Goal: Use online tool/utility: Utilize a website feature to perform a specific function

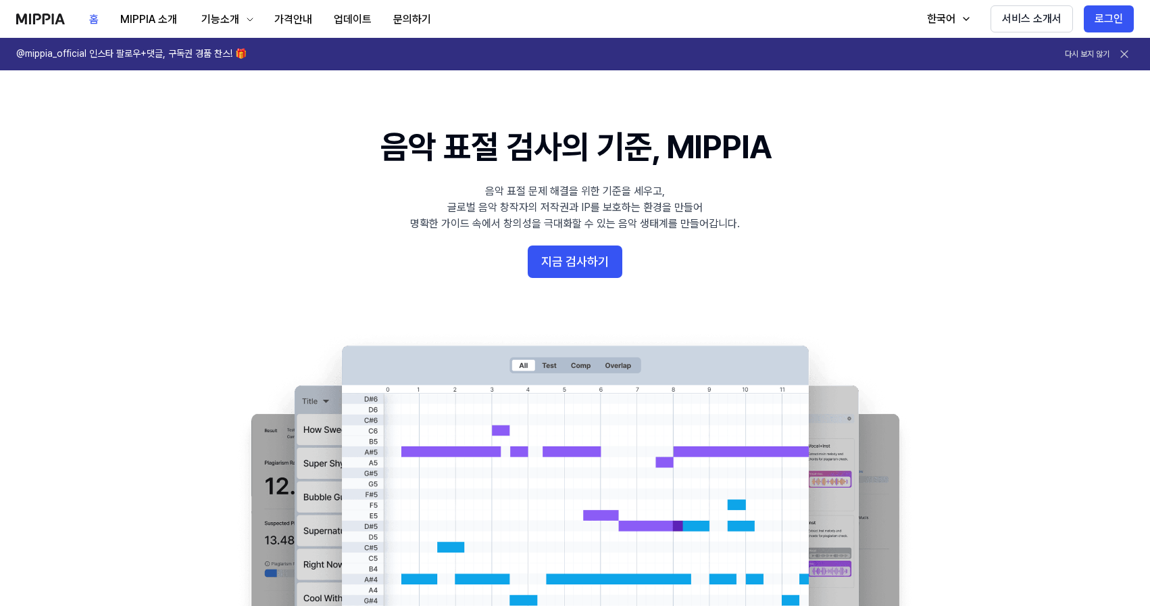
click at [569, 278] on 배너 "음악 표절 검사의 기준, MIPPIA 음악 표절 문제 해결을 위한 기준을 세우고, 글로벌 음악 창작자의 저작권과 IP를 보호하는 환경을 만들어…" at bounding box center [575, 369] width 973 height 491
click at [570, 269] on button "지금 검사하기" at bounding box center [575, 261] width 95 height 32
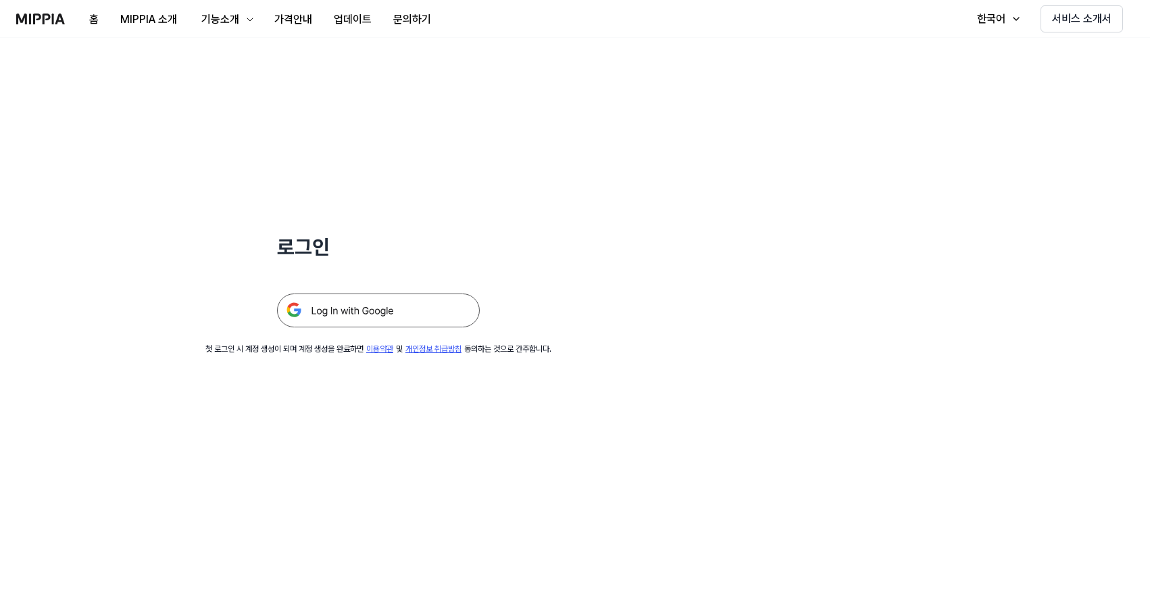
click at [426, 320] on img at bounding box center [378, 310] width 203 height 34
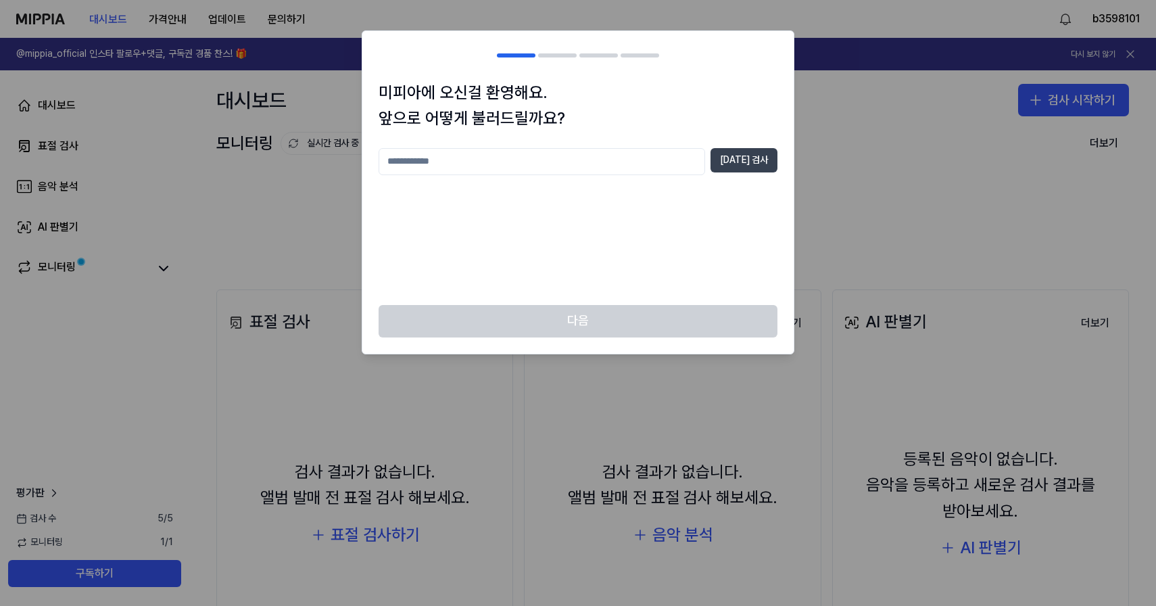
click at [738, 154] on button "[DATE] 검사" at bounding box center [743, 160] width 67 height 24
click at [659, 161] on input "text" at bounding box center [541, 161] width 326 height 27
type input "**"
click at [729, 165] on button "[DATE] 검사" at bounding box center [743, 160] width 67 height 24
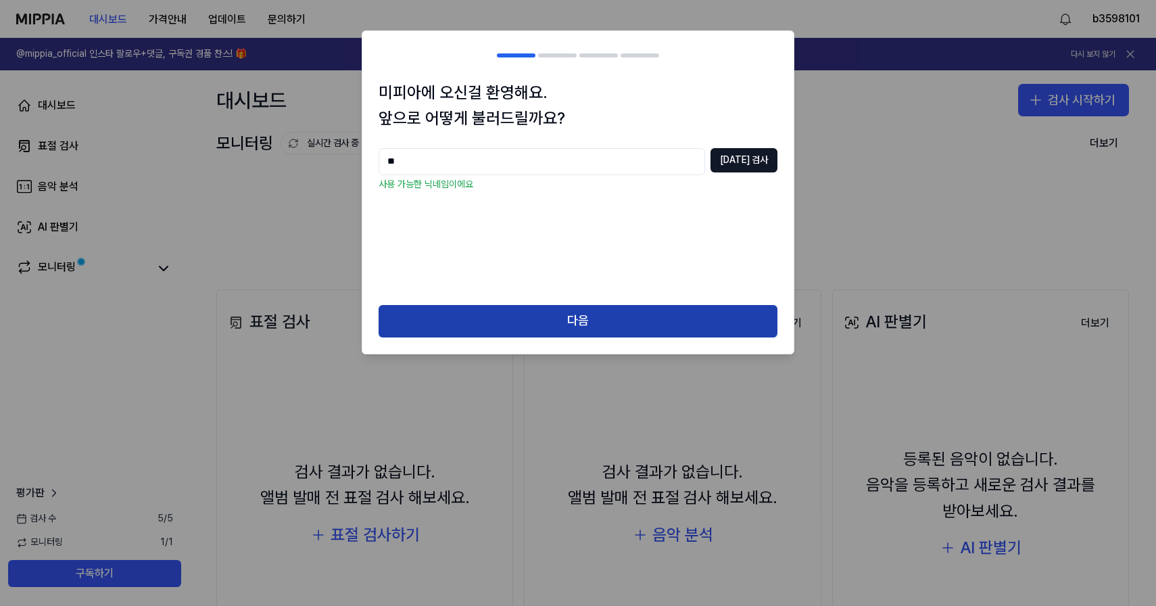
click at [662, 308] on button "다음" at bounding box center [577, 321] width 399 height 32
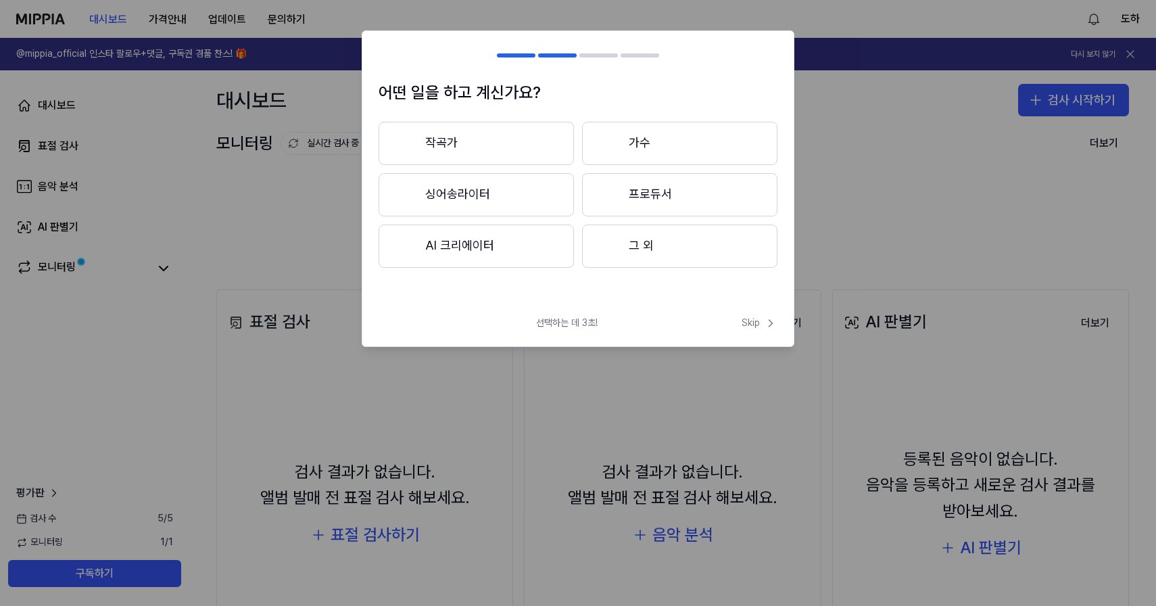
click at [550, 138] on button "작곡가" at bounding box center [475, 143] width 195 height 43
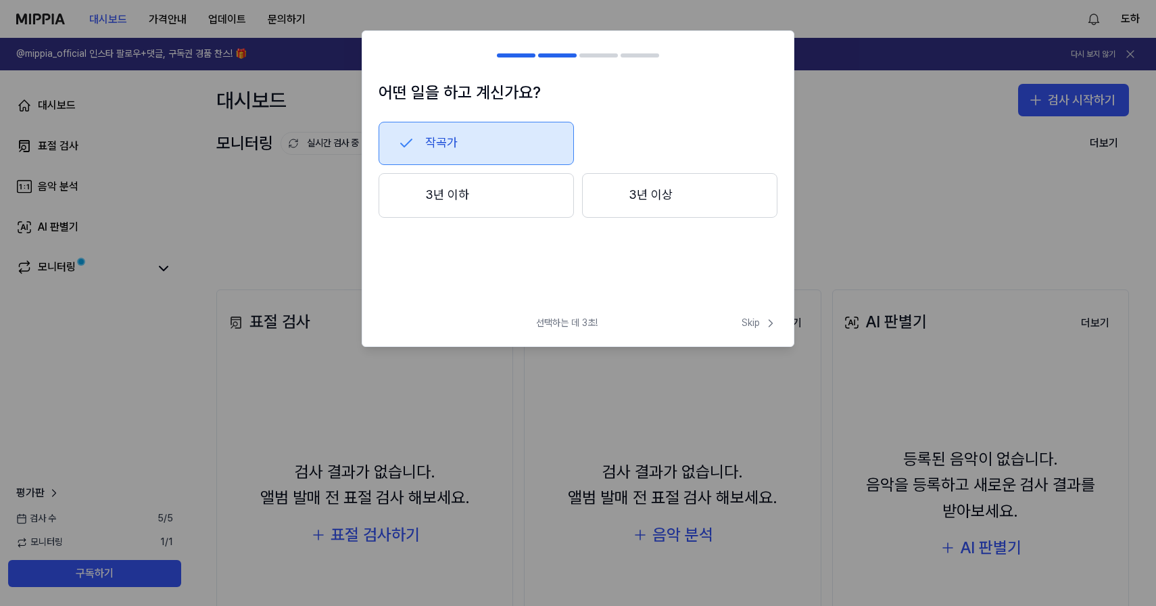
click at [536, 190] on button "3년 이하" at bounding box center [475, 195] width 195 height 45
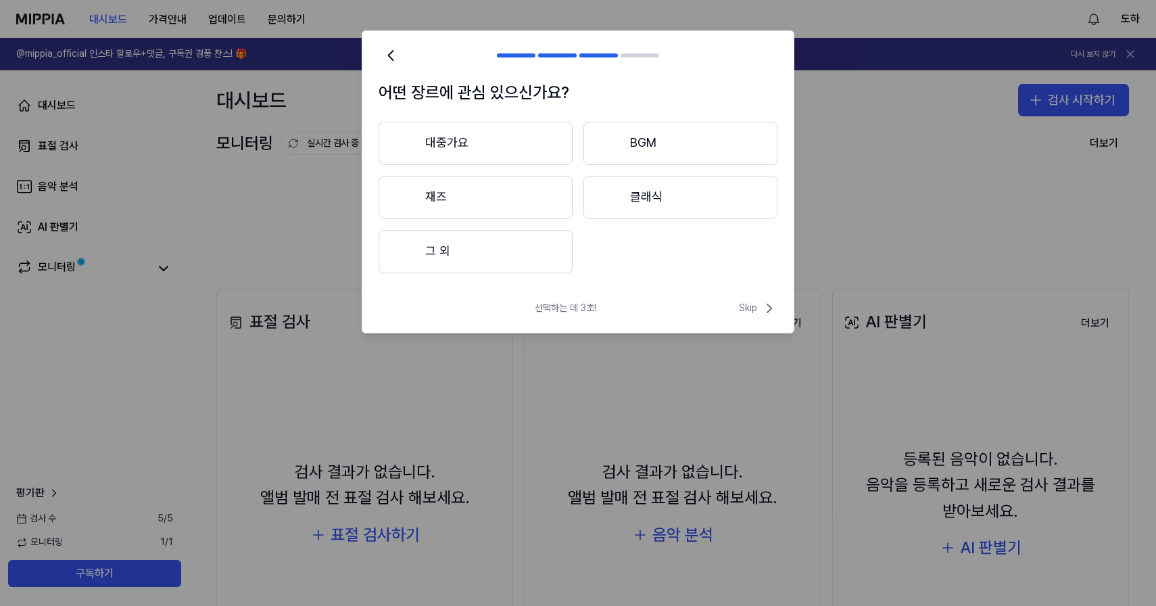
click at [551, 154] on button "대중가요" at bounding box center [475, 143] width 194 height 43
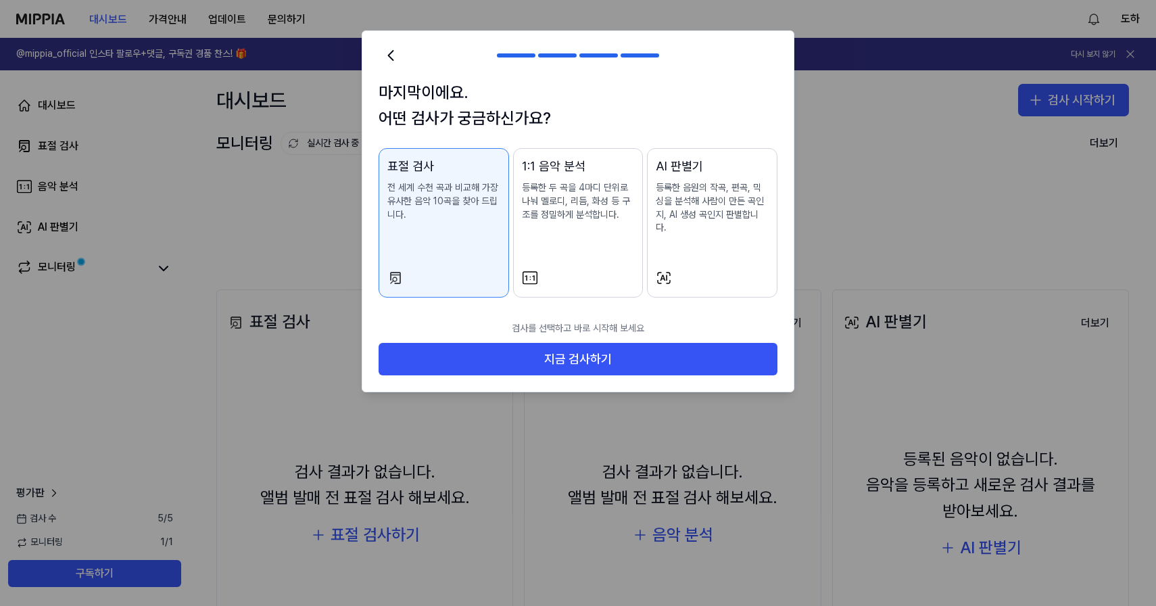
click at [698, 198] on p "등록한 음원의 작곡, 편곡, 믹싱을 분석해 사람이 만든 곡인지, AI 생성 곡인지 판별합니다." at bounding box center [712, 207] width 113 height 53
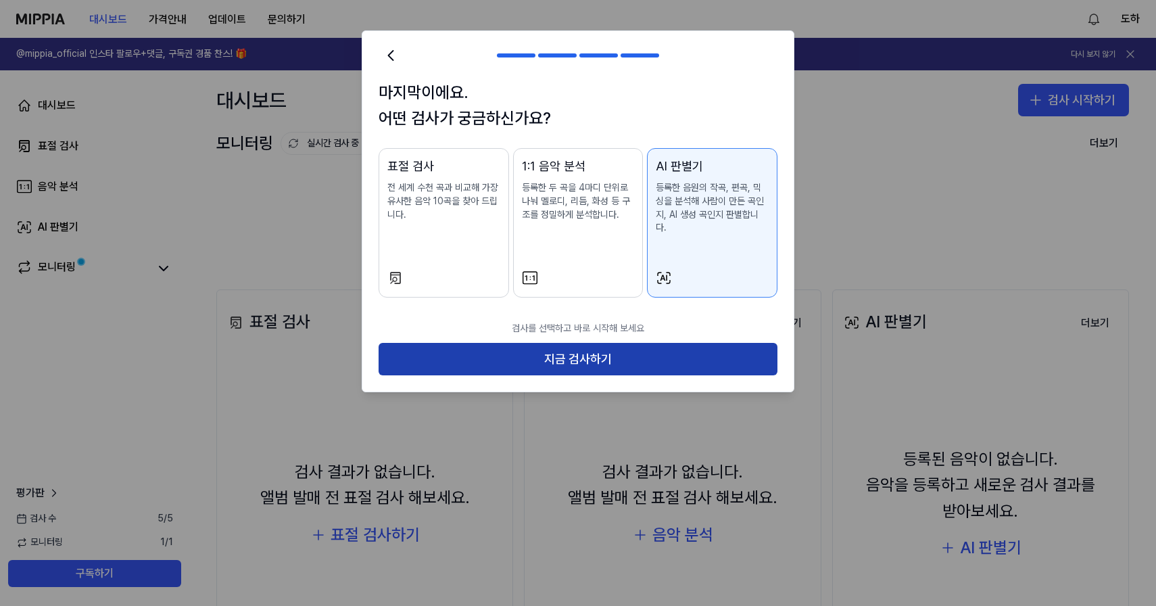
click at [625, 343] on button "지금 검사하기" at bounding box center [577, 359] width 399 height 32
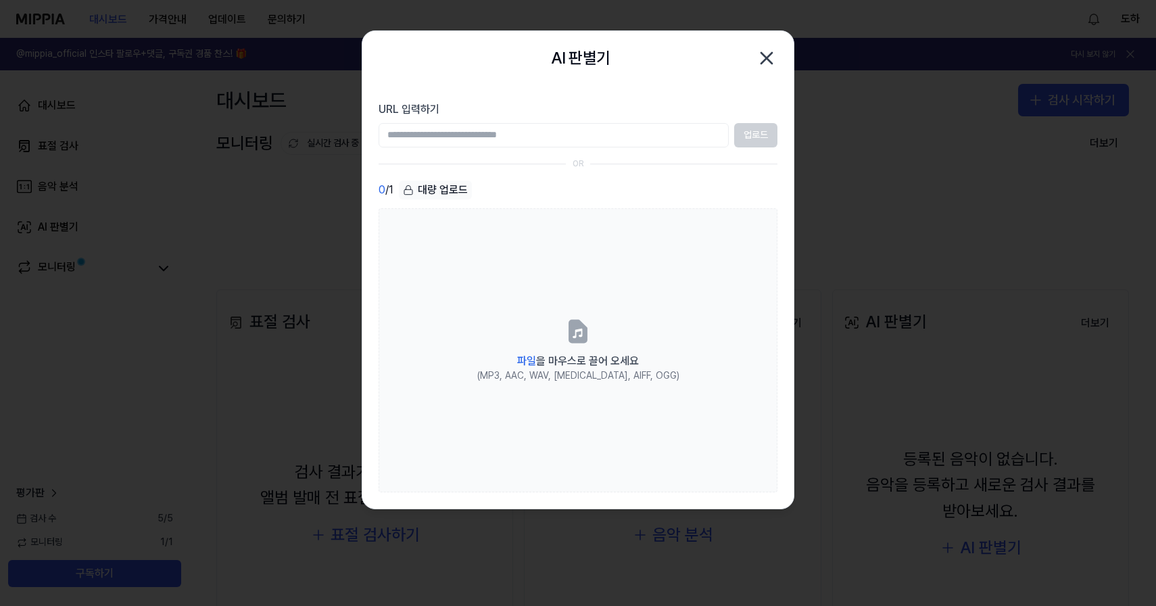
click at [569, 137] on input "URL 입력하기" at bounding box center [553, 135] width 350 height 24
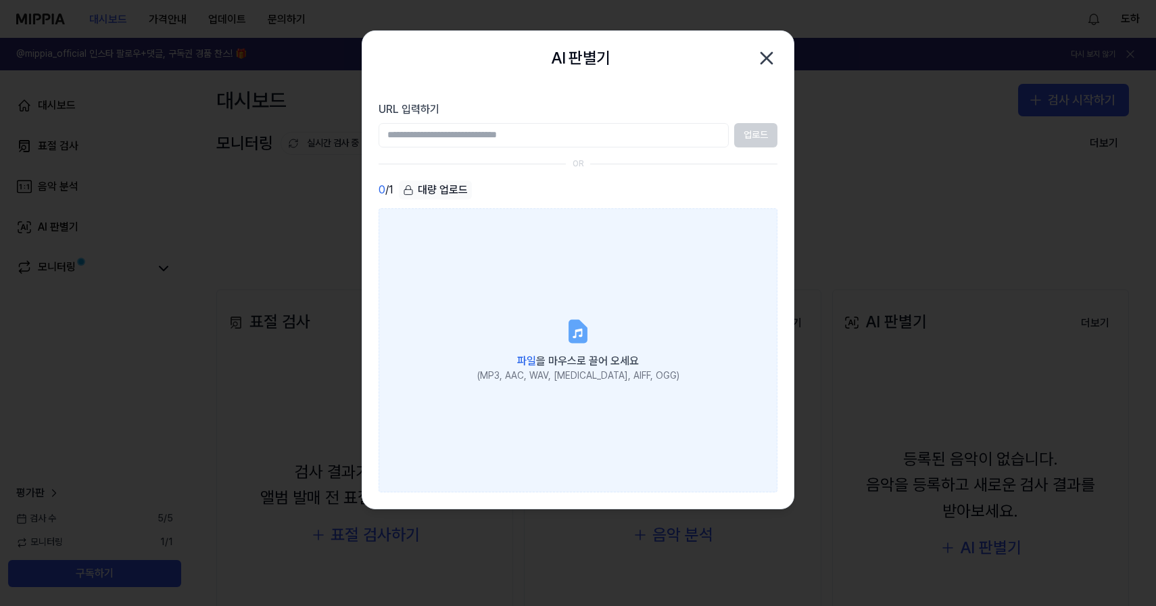
click at [560, 252] on label "파일 을 마우스로 끌어 오세요 (MP3, AAC, WAV, [MEDICAL_DATA], AIFF, OGG)" at bounding box center [577, 350] width 399 height 284
click at [0, 0] on input "파일 을 마우스로 끌어 오세요 (MP3, AAC, WAV, [MEDICAL_DATA], AIFF, OGG)" at bounding box center [0, 0] width 0 height 0
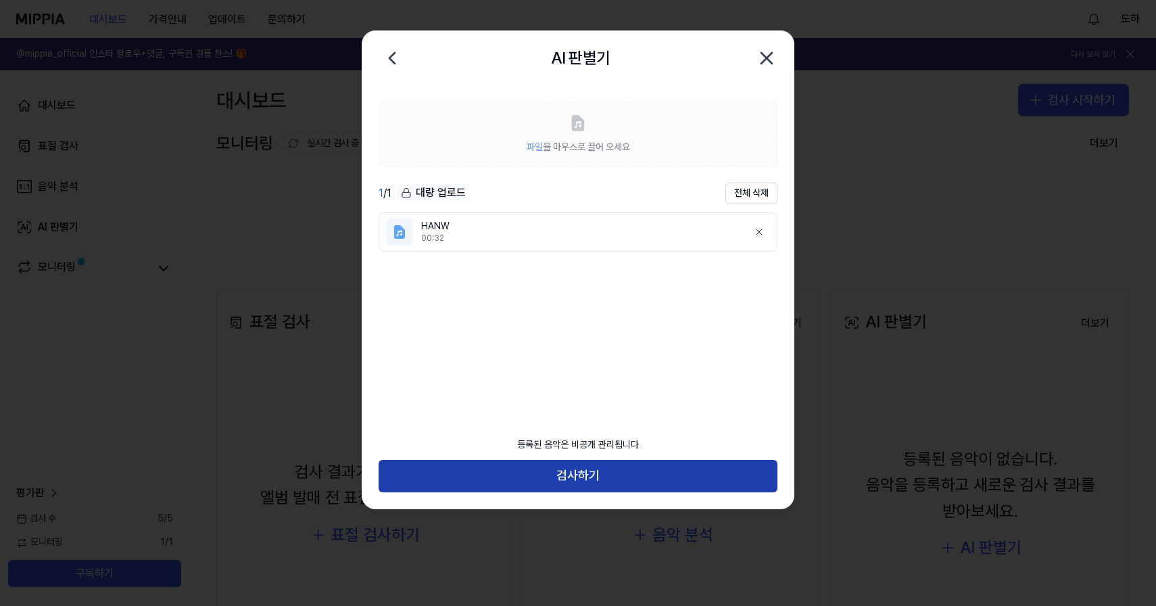
click at [616, 467] on button "검사하기" at bounding box center [577, 476] width 399 height 32
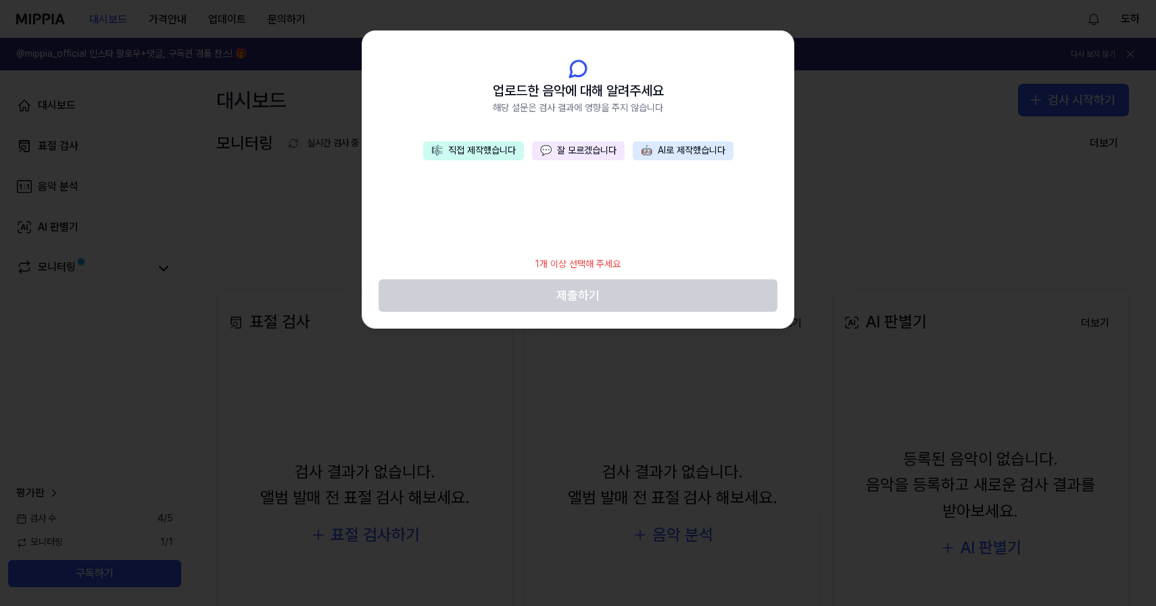
click at [575, 152] on button "💬 잘 모르겠습니다" at bounding box center [578, 150] width 93 height 19
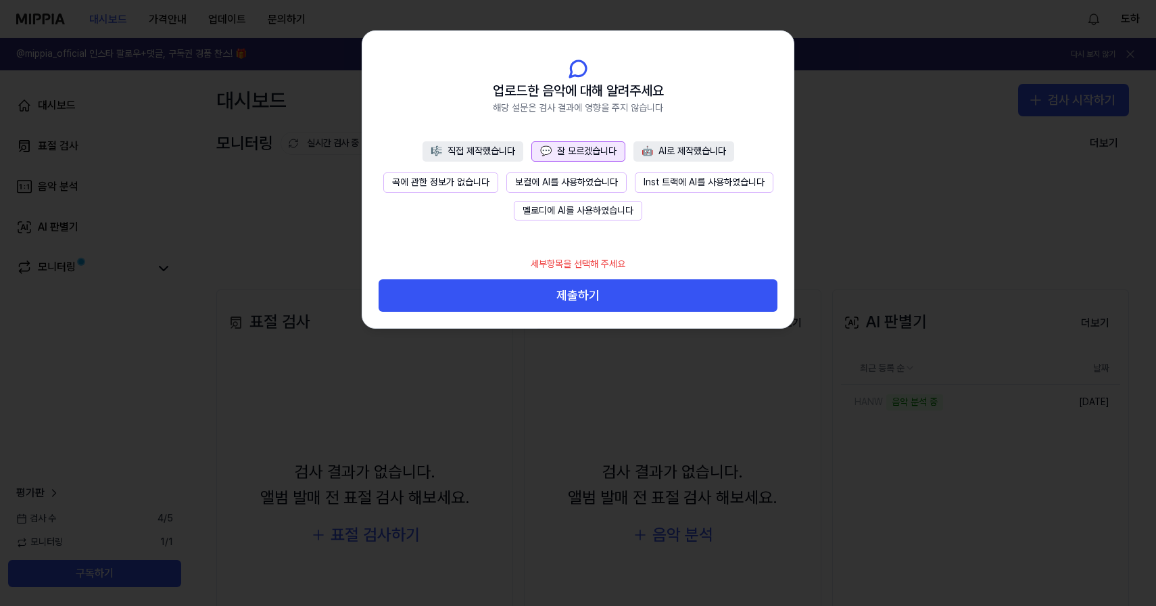
click at [470, 177] on button "곡에 관한 정보가 없습니다" at bounding box center [440, 182] width 115 height 20
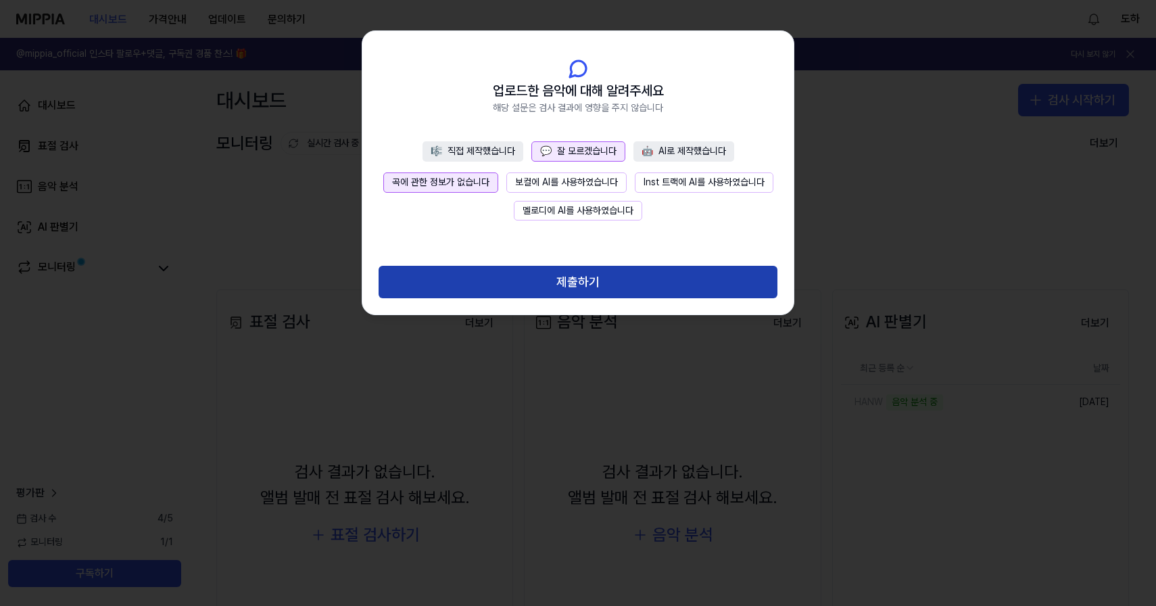
click at [570, 283] on button "제출하기" at bounding box center [577, 282] width 399 height 32
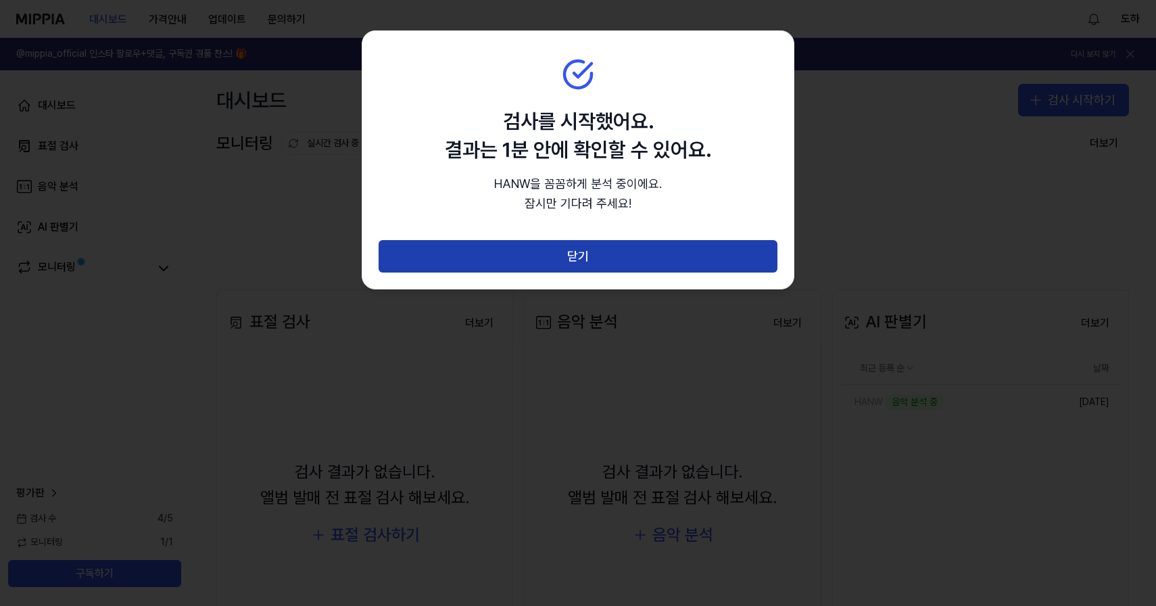
click at [576, 258] on button "닫기" at bounding box center [577, 256] width 399 height 32
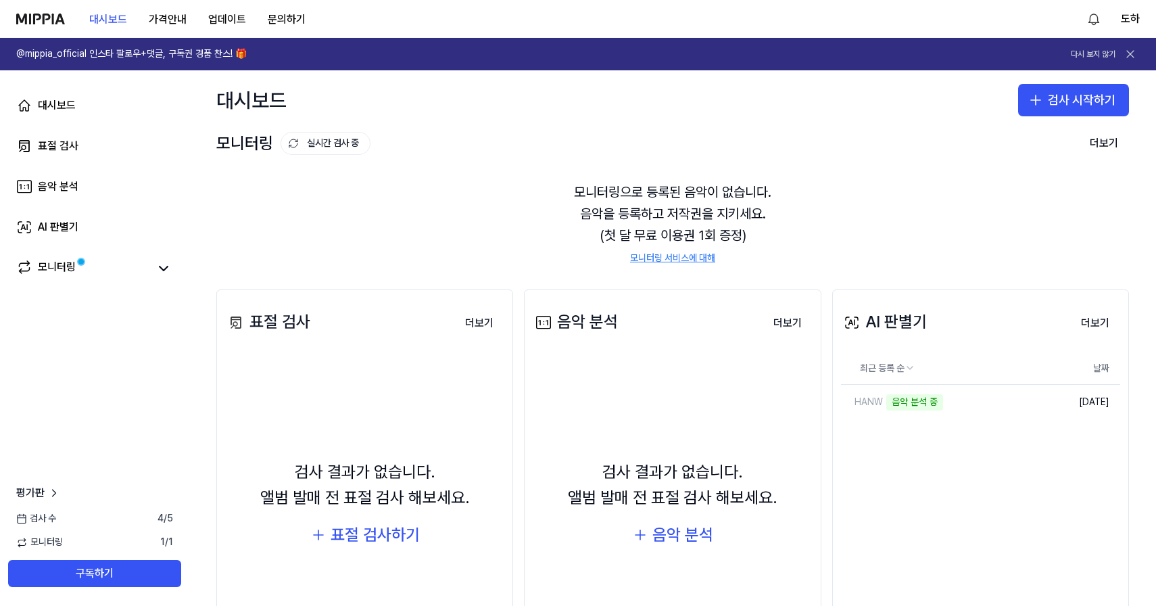
click at [1124, 56] on icon at bounding box center [1130, 54] width 14 height 14
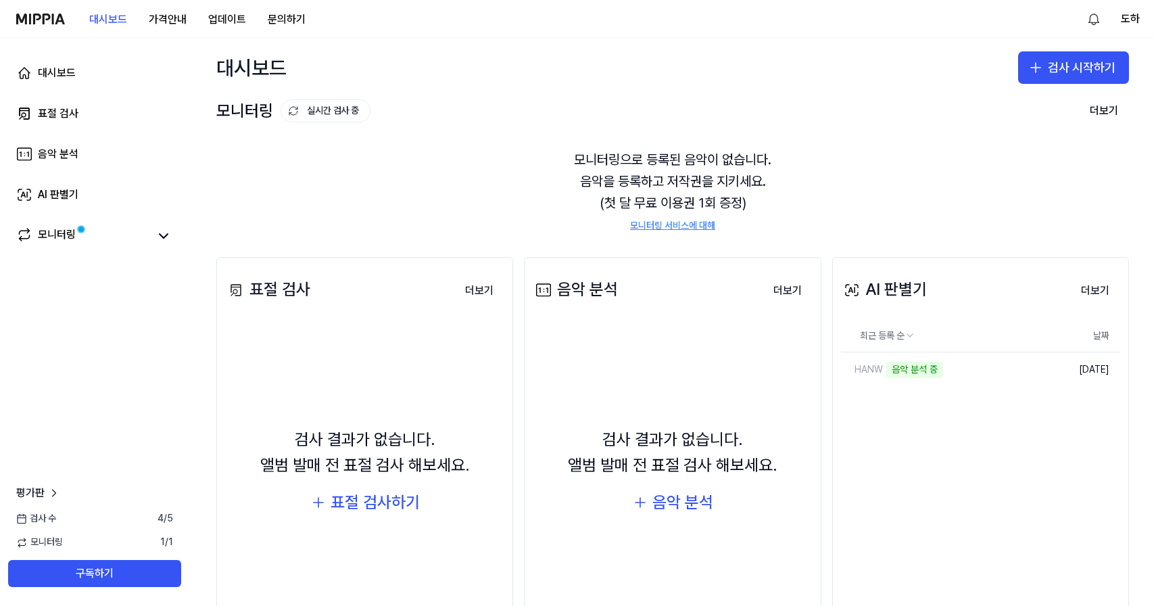
click at [164, 539] on span "1 / 1" at bounding box center [166, 542] width 13 height 14
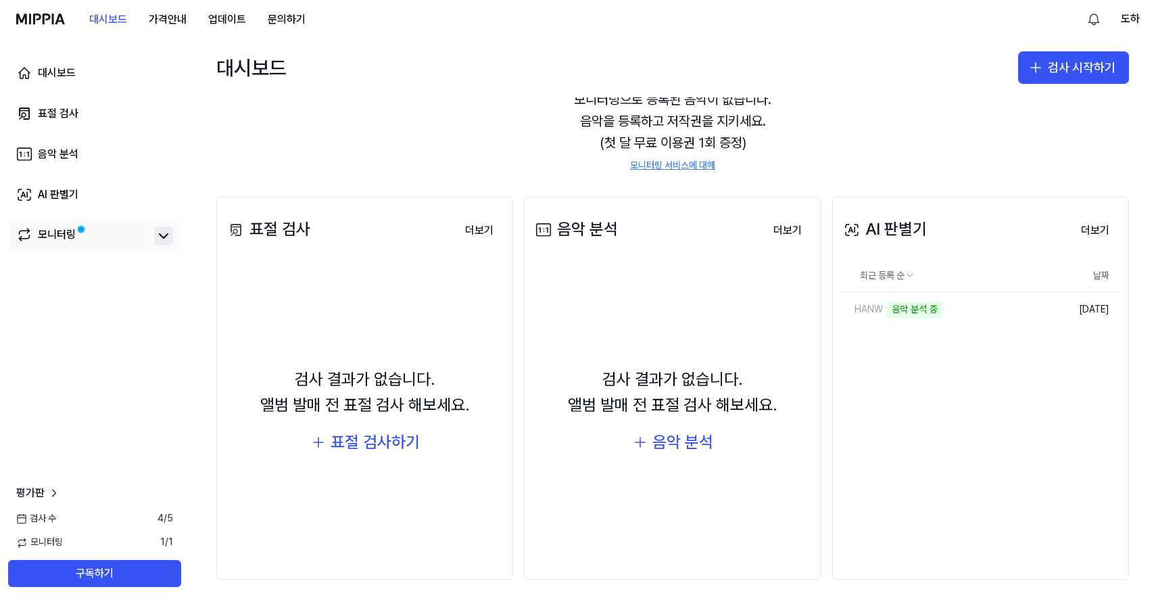
click at [168, 237] on icon at bounding box center [163, 236] width 16 height 16
click at [168, 237] on icon at bounding box center [164, 236] width 8 height 4
click at [168, 238] on icon at bounding box center [163, 236] width 16 height 16
click at [168, 238] on icon at bounding box center [164, 236] width 8 height 4
click at [1100, 16] on html "대시보드 가격안내 업데이트 문의하기 1 도하 대시보드 표절 검사 음악 분석 AI 판별기 모니터링 평가판 검사 수 4 / 5 모니터링 1 / 1…" at bounding box center [578, 303] width 1156 height 606
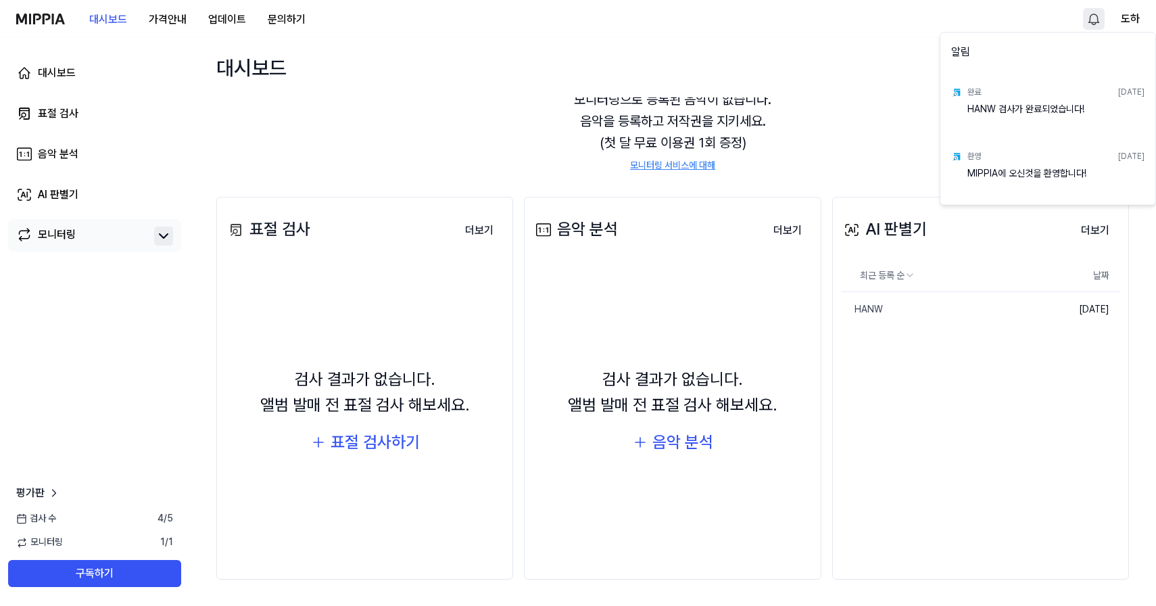
click at [1044, 112] on div "HANW 검사가 완료되었습니다!" at bounding box center [1055, 115] width 177 height 27
click at [976, 104] on div "HANW 검사가 완료되었습니다!" at bounding box center [1055, 115] width 177 height 27
click at [881, 151] on html "대시보드 가격안내 업데이트 문의하기 도하 대시보드 표절 검사 음악 분석 AI 판별기 모니터링 평가판 검사 수 4 / 5 모니터링 1 / 1 구…" at bounding box center [578, 303] width 1156 height 606
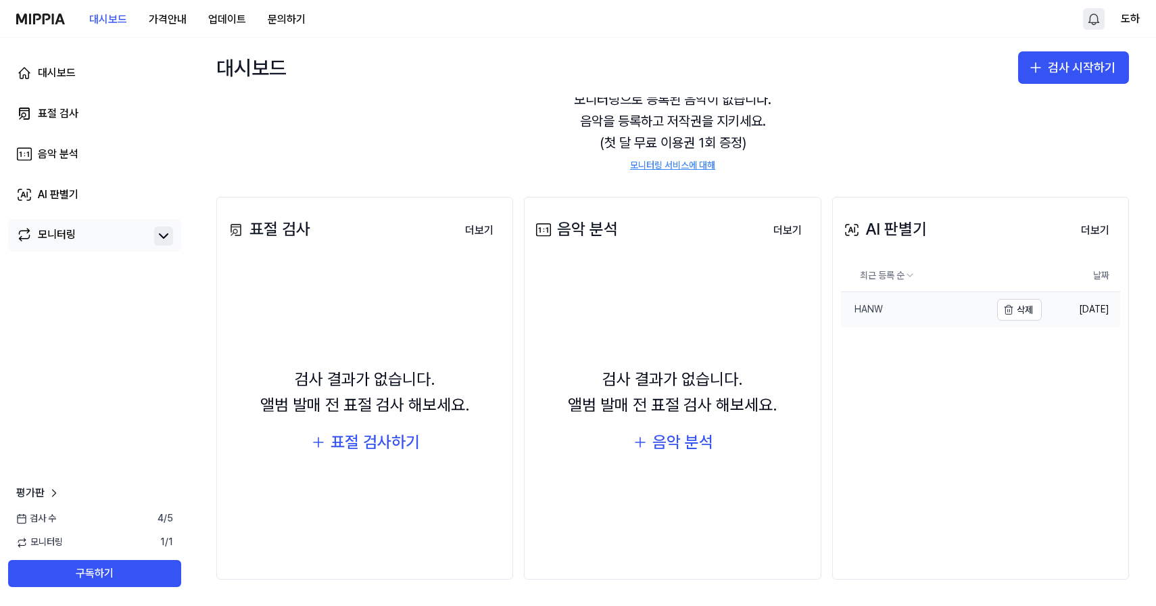
click at [872, 305] on div "HANW" at bounding box center [862, 310] width 42 height 14
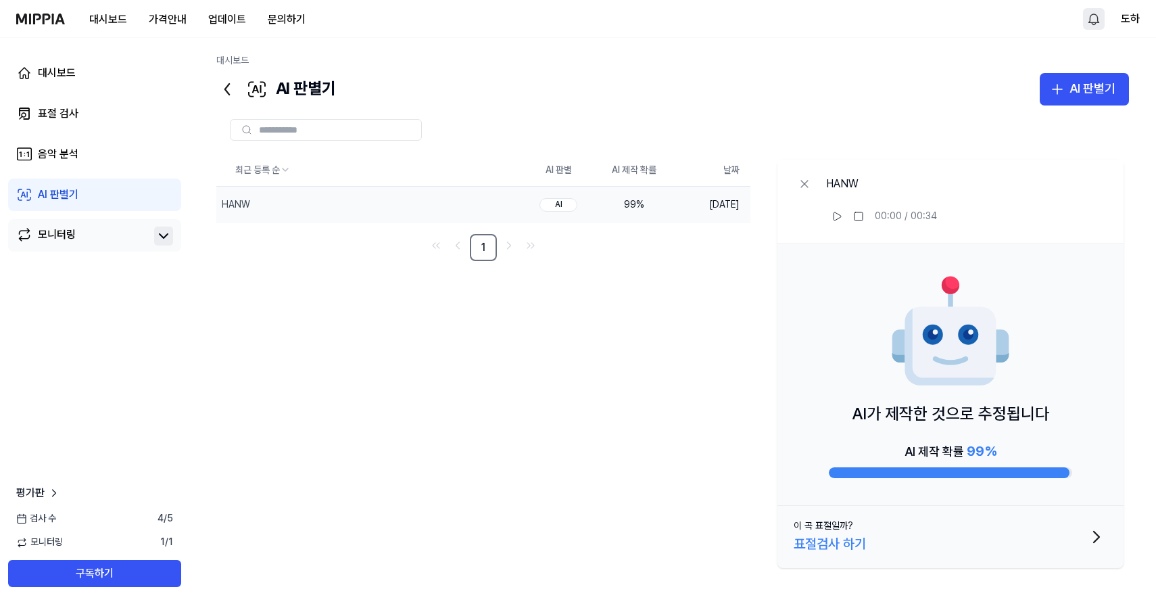
click at [854, 537] on div "표절검사 하기" at bounding box center [829, 544] width 72 height 22
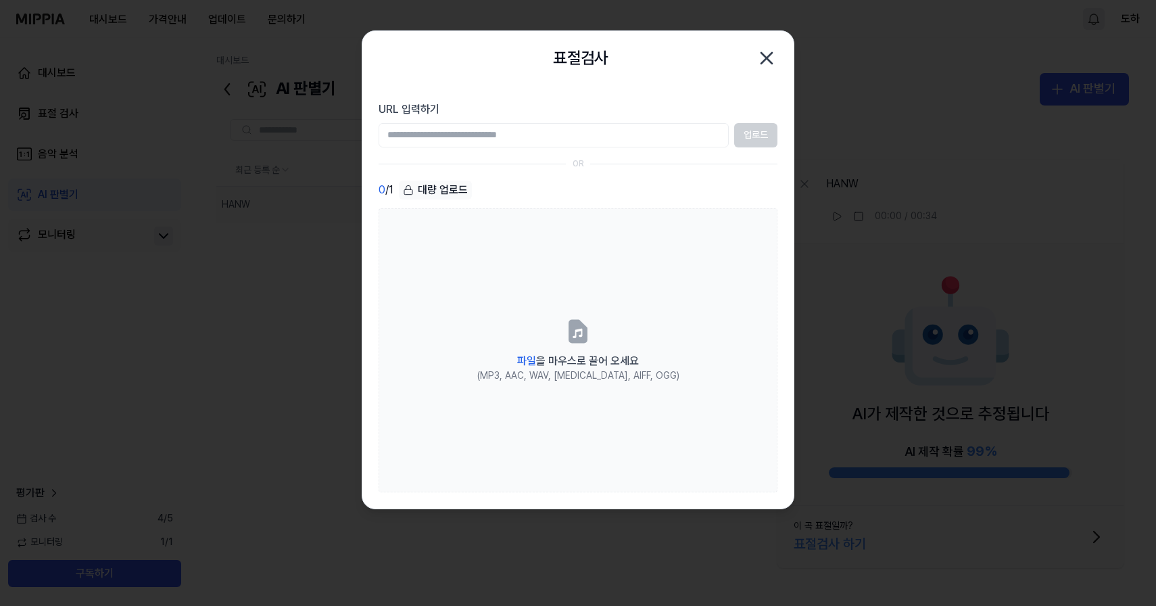
click at [767, 60] on icon "button" at bounding box center [767, 58] width 22 height 22
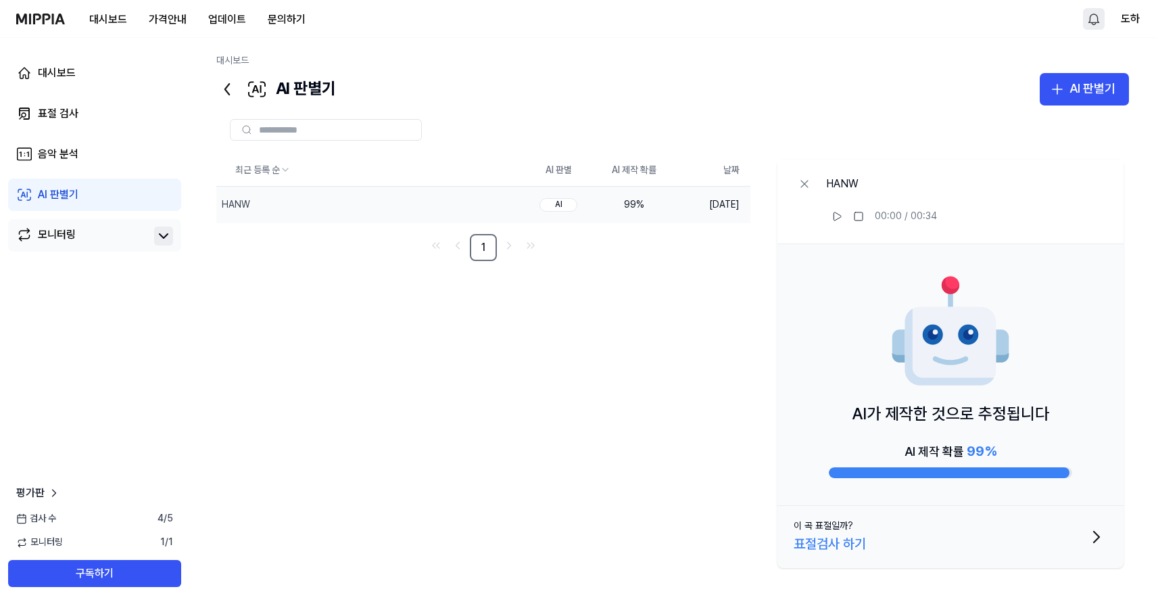
click at [668, 295] on div "최근 등록 순 AI 판별 AI 제작 확률 날짜 HANW 삭제 AI 99 % 2025.10.01. 1 HANW 00:00 / 00:34 AI가 …" at bounding box center [672, 363] width 912 height 419
click at [1080, 90] on div "AI 판별기" at bounding box center [1092, 89] width 46 height 20
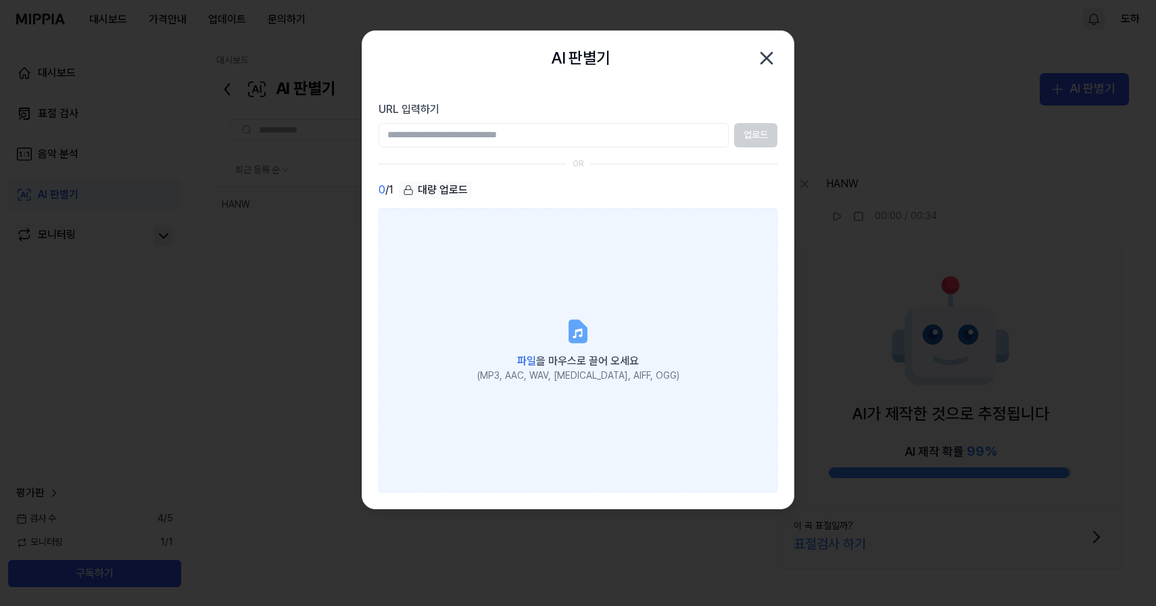
click at [701, 276] on label "파일 을 마우스로 끌어 오세요 (MP3, AAC, WAV, [MEDICAL_DATA], AIFF, OGG)" at bounding box center [577, 350] width 399 height 284
click at [0, 0] on input "파일 을 마우스로 끌어 오세요 (MP3, AAC, WAV, [MEDICAL_DATA], AIFF, OGG)" at bounding box center [0, 0] width 0 height 0
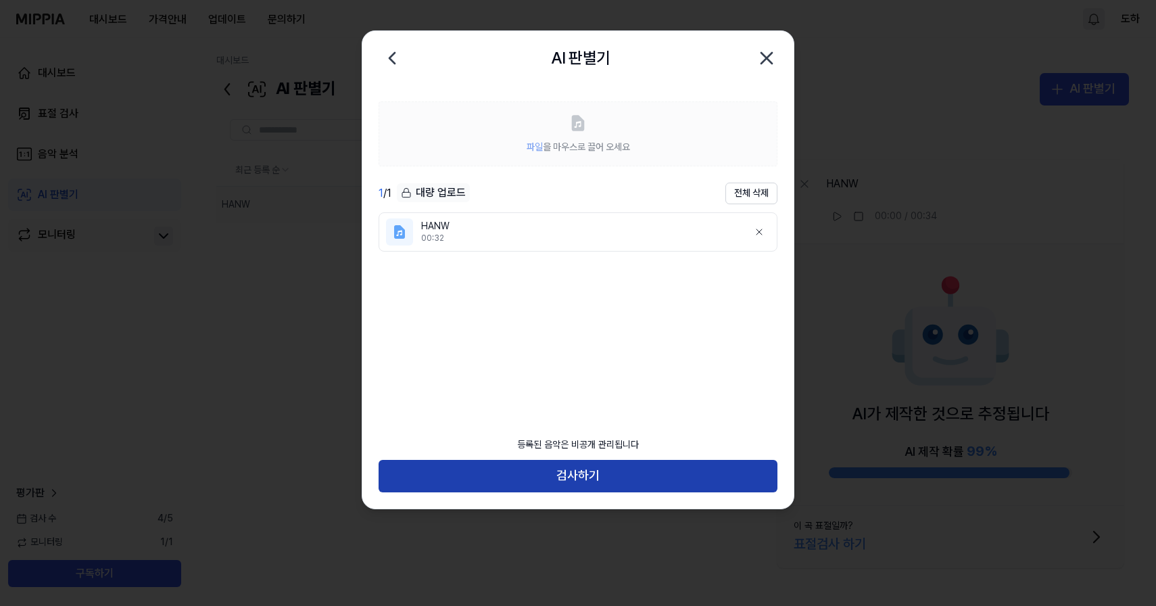
click at [646, 476] on button "검사하기" at bounding box center [577, 476] width 399 height 32
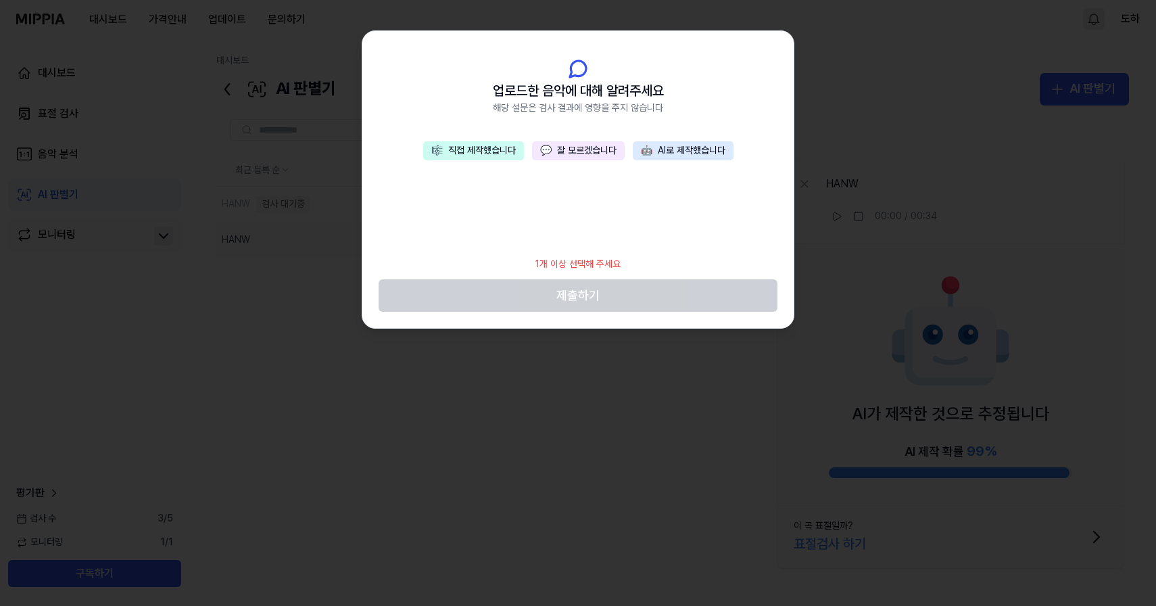
click at [578, 149] on button "💬 잘 모르겠습니다" at bounding box center [578, 150] width 93 height 19
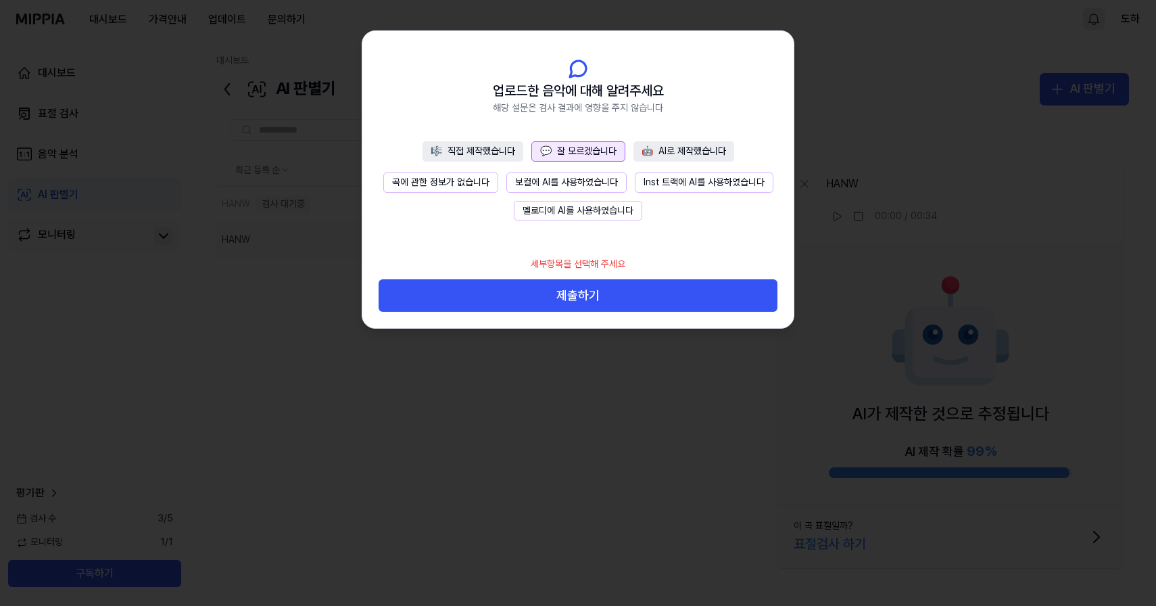
click at [474, 178] on button "곡에 관한 정보가 없습니다" at bounding box center [440, 182] width 115 height 20
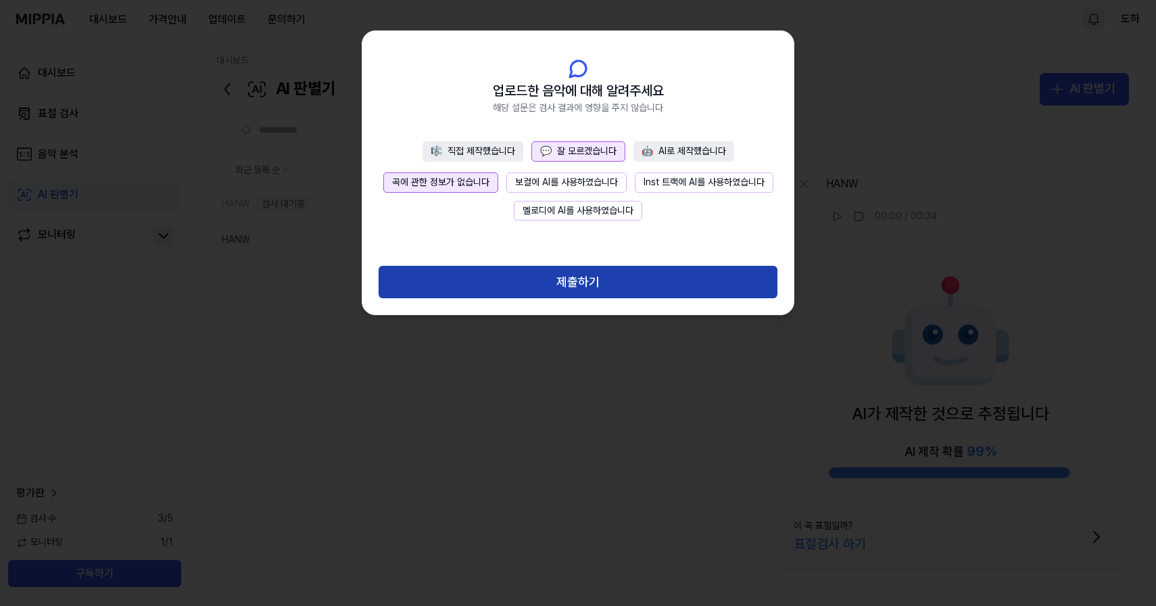
click at [572, 283] on button "제출하기" at bounding box center [577, 282] width 399 height 32
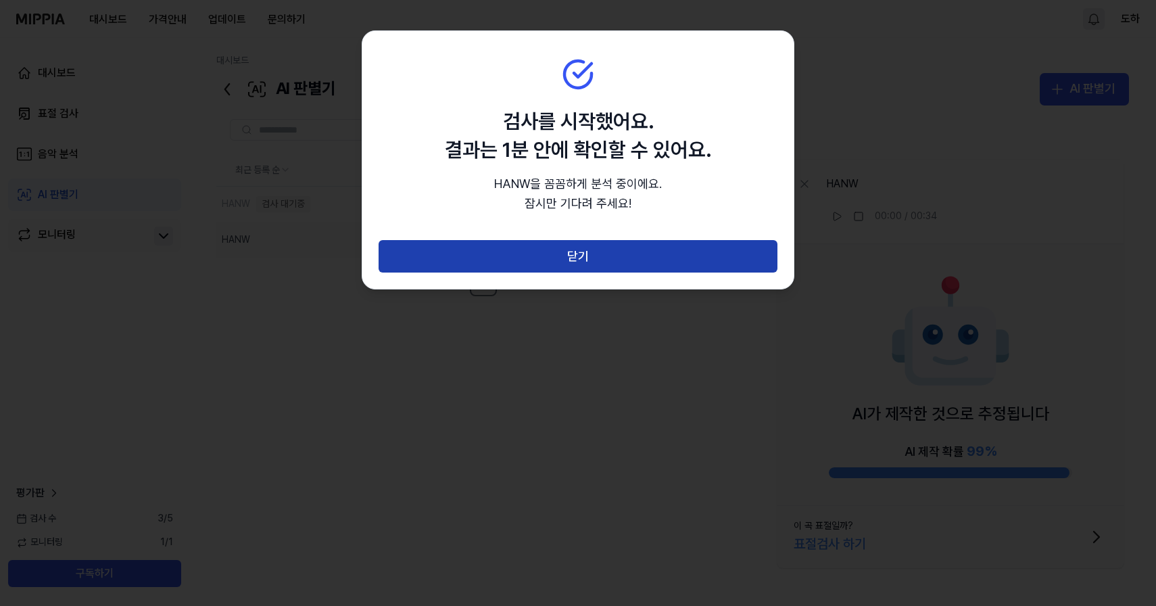
click at [572, 256] on button "닫기" at bounding box center [577, 256] width 399 height 32
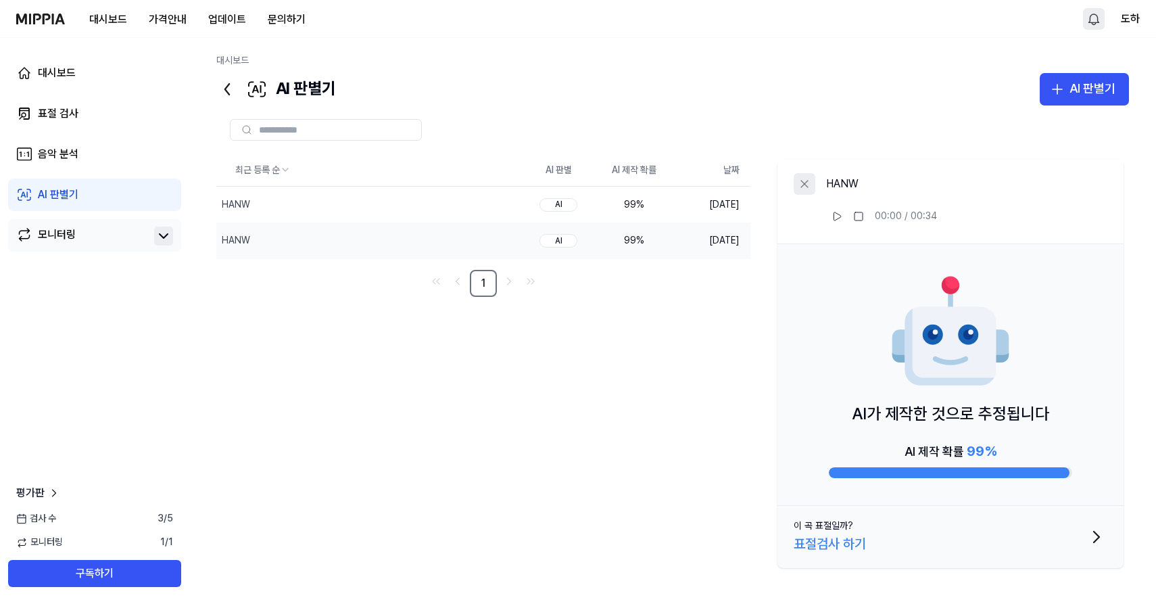
click at [806, 182] on icon at bounding box center [805, 184] width 14 height 14
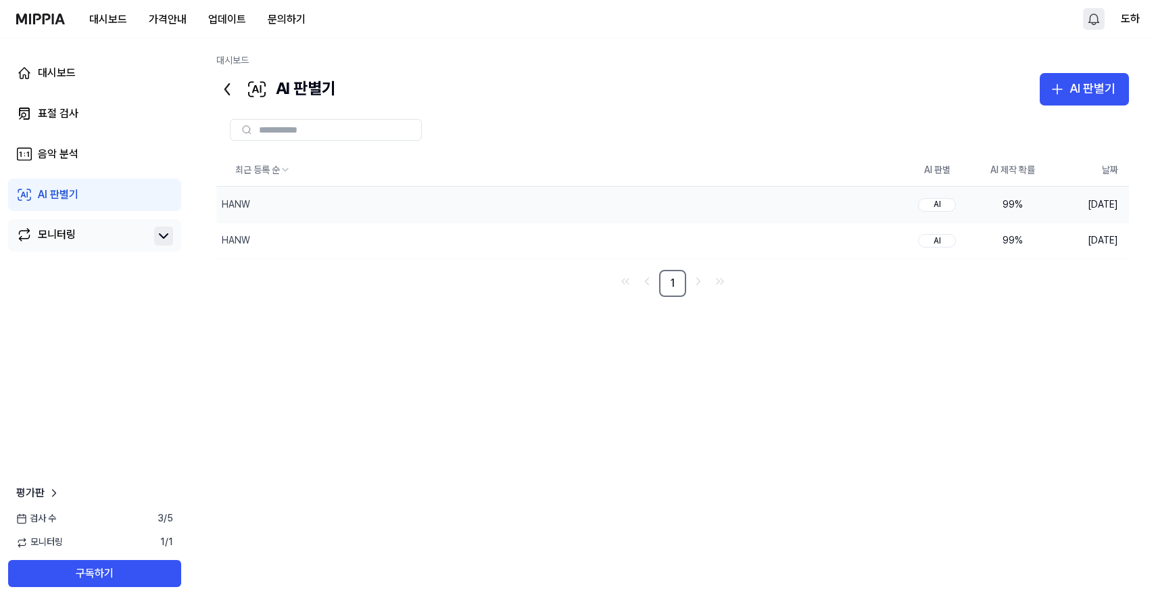
click at [941, 203] on div "AI" at bounding box center [937, 205] width 38 height 14
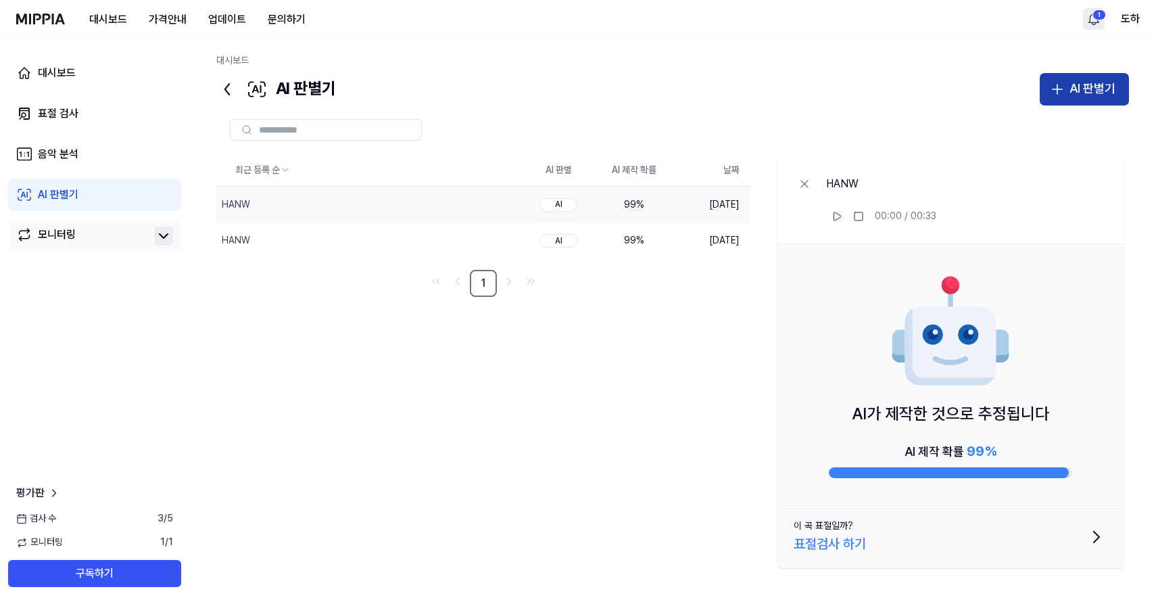
click at [1080, 87] on div "AI 판별기" at bounding box center [1092, 89] width 46 height 20
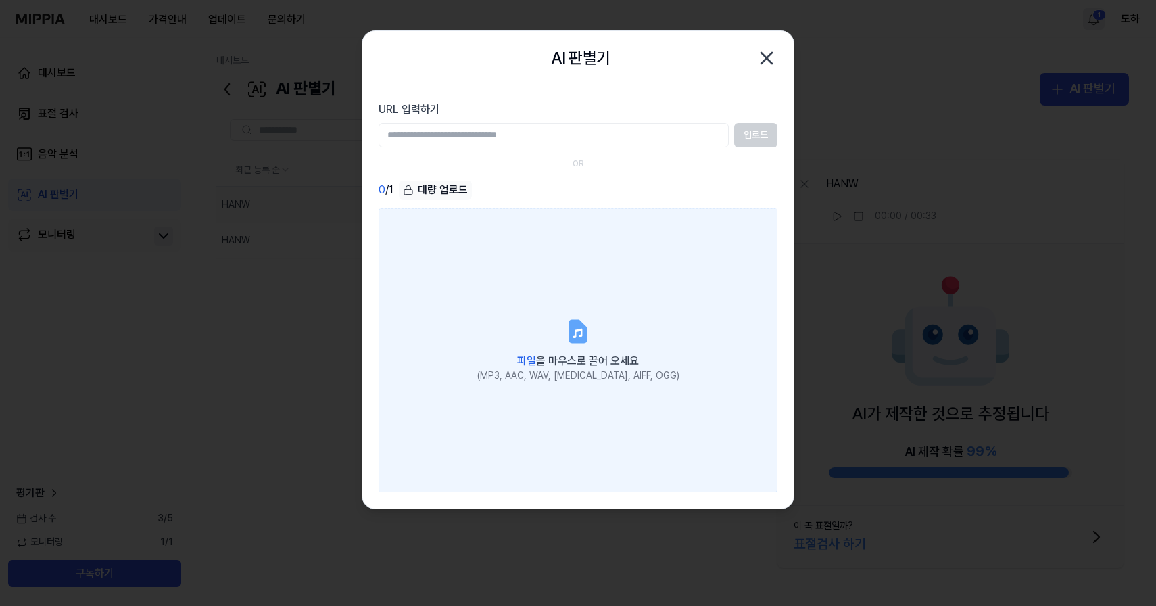
click at [515, 283] on label "파일 을 마우스로 끌어 오세요 (MP3, AAC, WAV, [MEDICAL_DATA], AIFF, OGG)" at bounding box center [577, 350] width 399 height 284
click at [0, 0] on input "파일 을 마우스로 끌어 오세요 (MP3, AAC, WAV, [MEDICAL_DATA], AIFF, OGG)" at bounding box center [0, 0] width 0 height 0
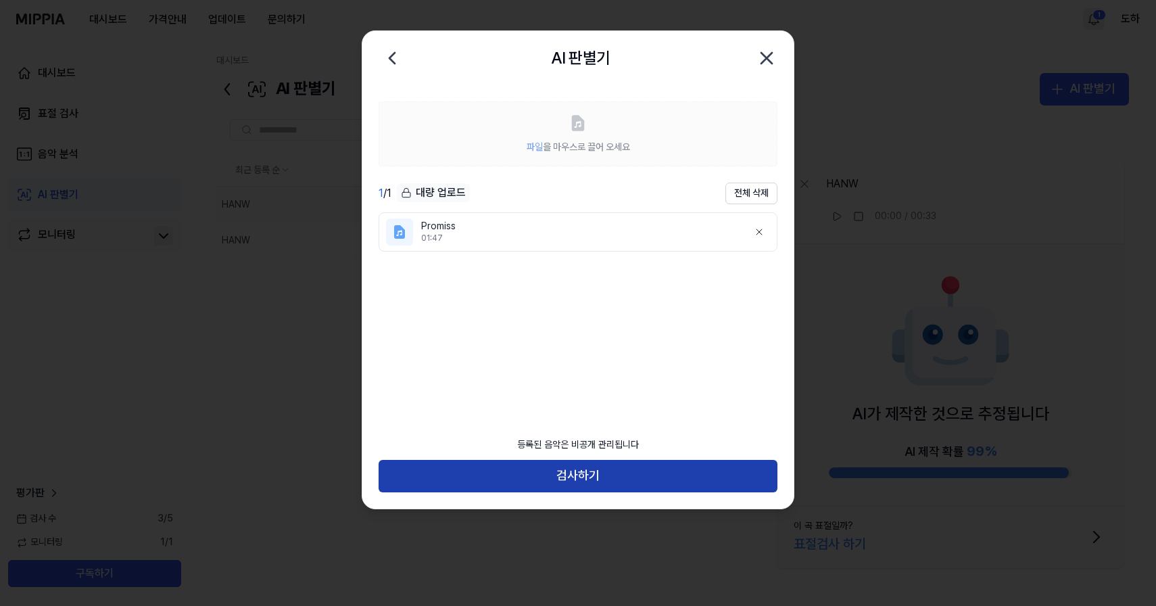
click at [600, 476] on button "검사하기" at bounding box center [577, 476] width 399 height 32
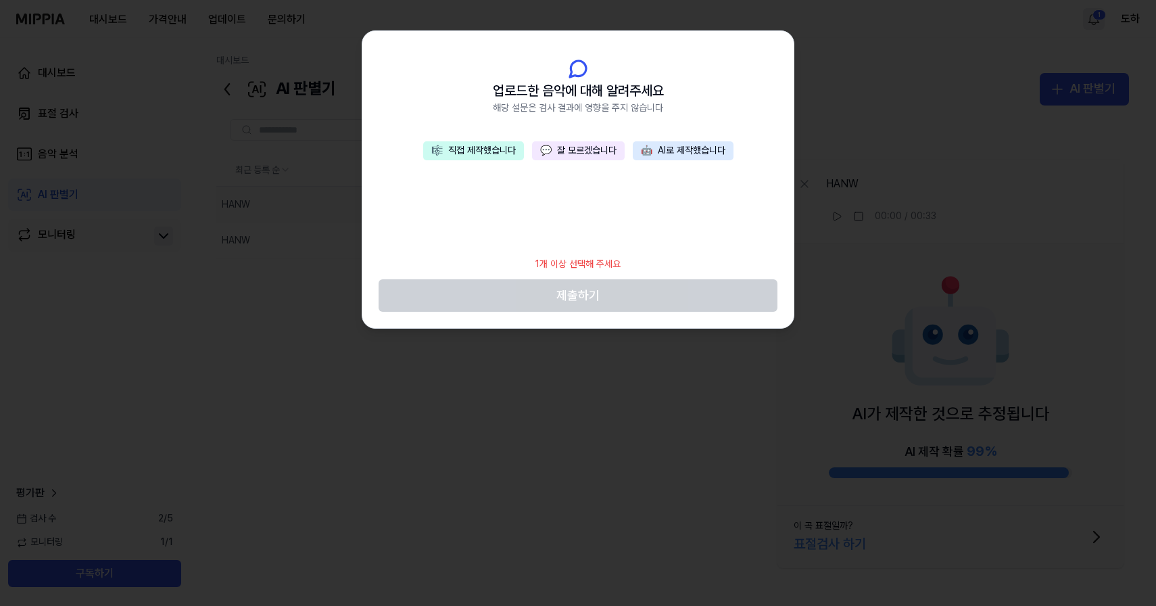
click at [584, 146] on button "💬 잘 모르겠습니다" at bounding box center [578, 150] width 93 height 19
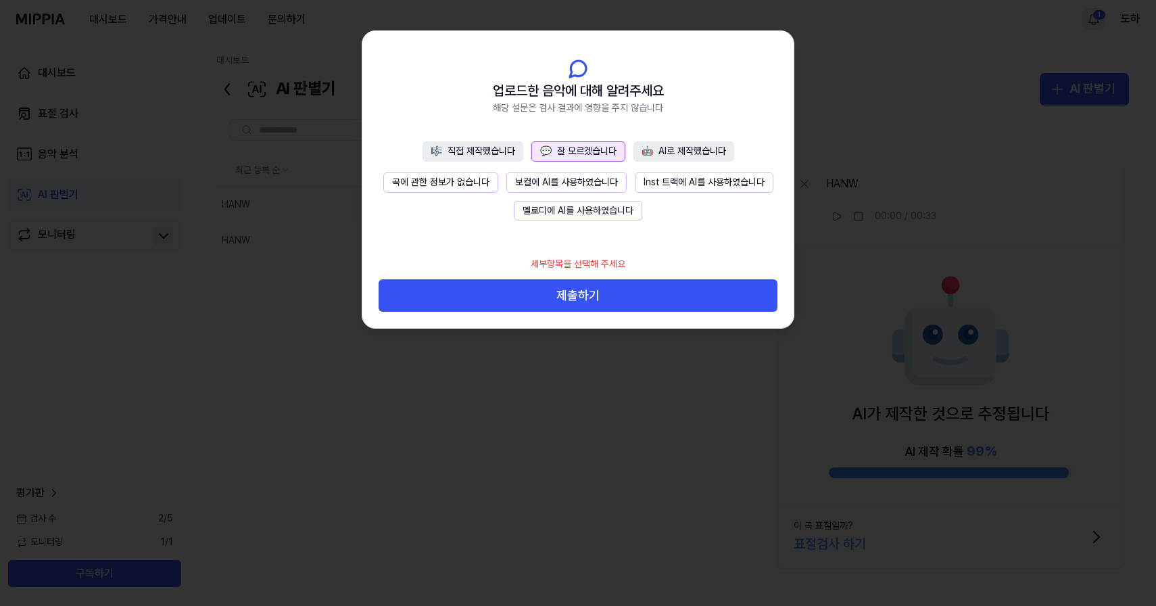
click at [474, 147] on button "🎼 직접 제작했습니다" at bounding box center [472, 151] width 101 height 20
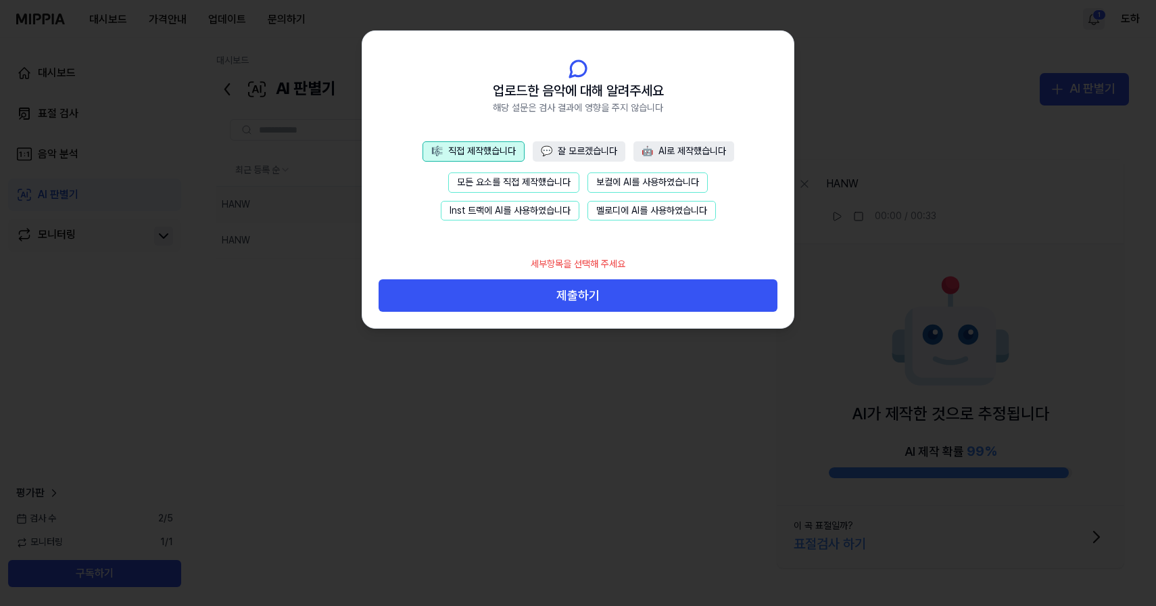
click at [553, 151] on button "💬 잘 모르겠습니다" at bounding box center [579, 151] width 93 height 20
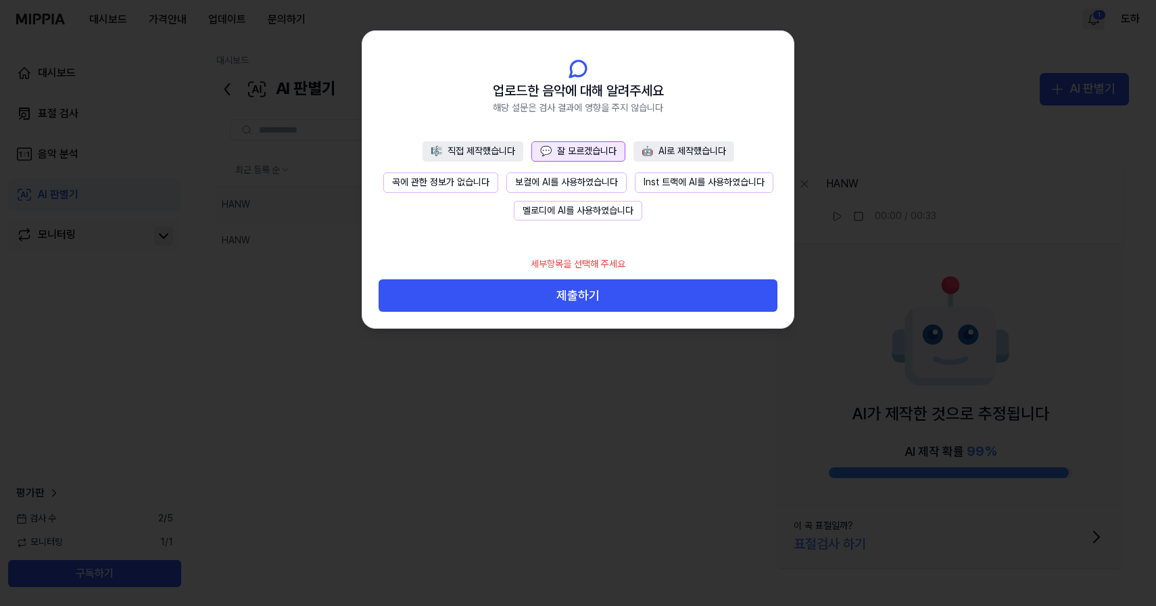
click at [485, 183] on button "곡에 관한 정보가 없습니다" at bounding box center [440, 182] width 115 height 20
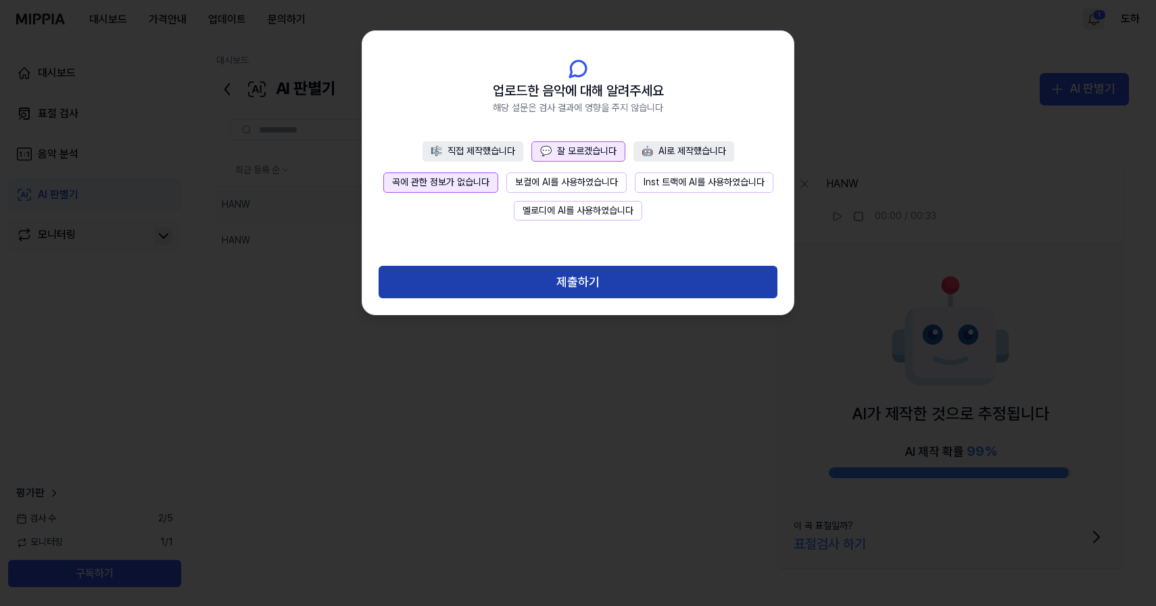
click at [588, 289] on button "제출하기" at bounding box center [577, 282] width 399 height 32
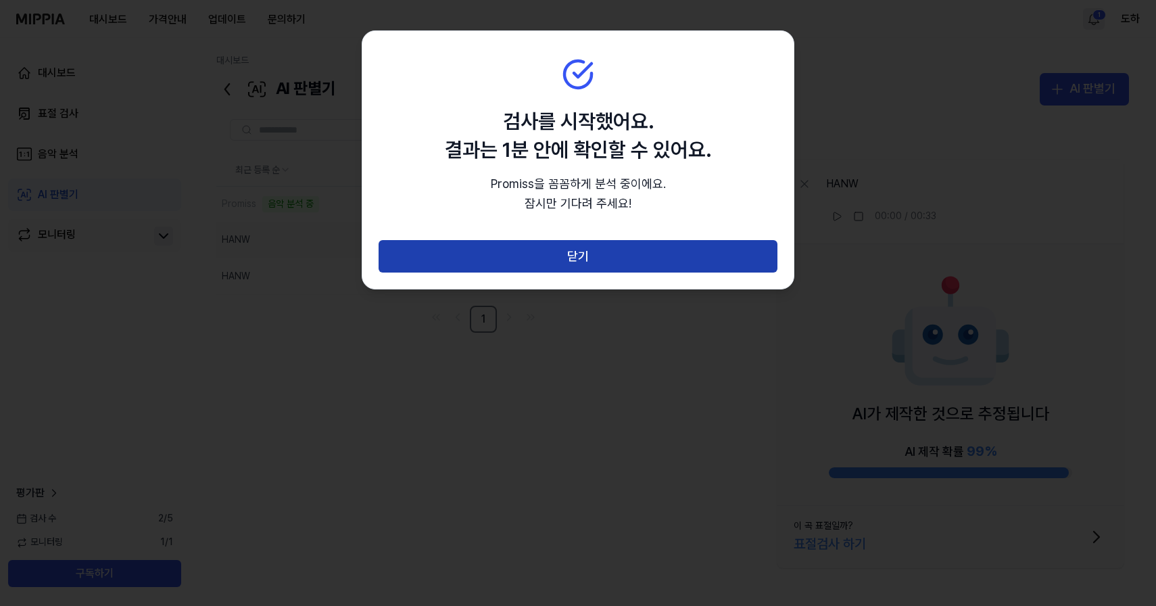
click at [579, 258] on button "닫기" at bounding box center [577, 256] width 399 height 32
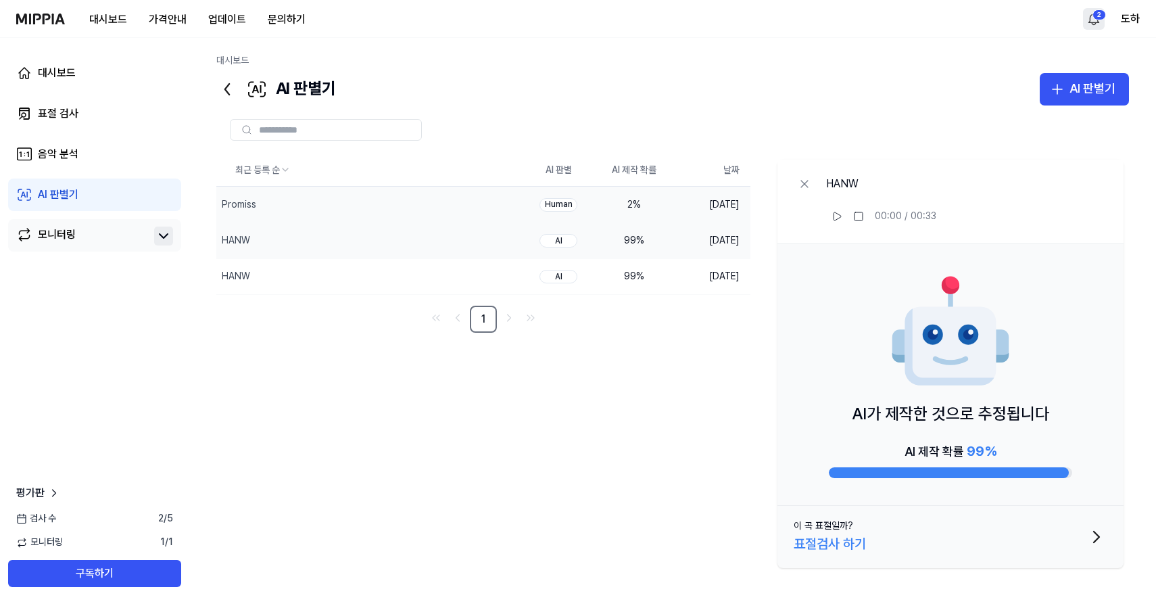
click at [560, 200] on div "Human" at bounding box center [558, 205] width 38 height 14
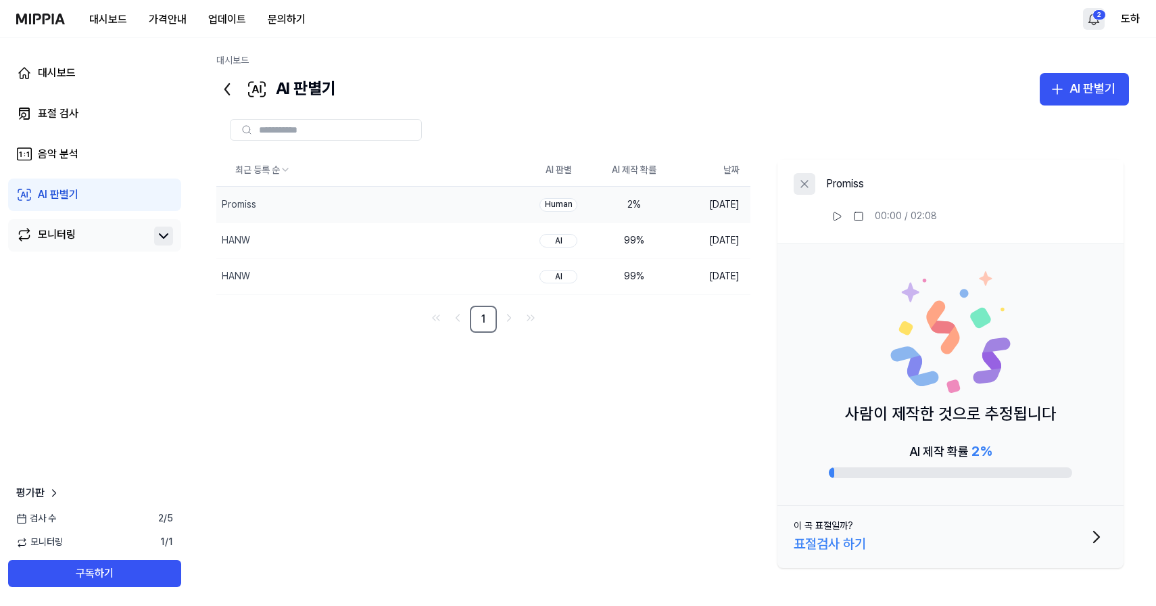
click at [803, 181] on icon at bounding box center [805, 184] width 14 height 14
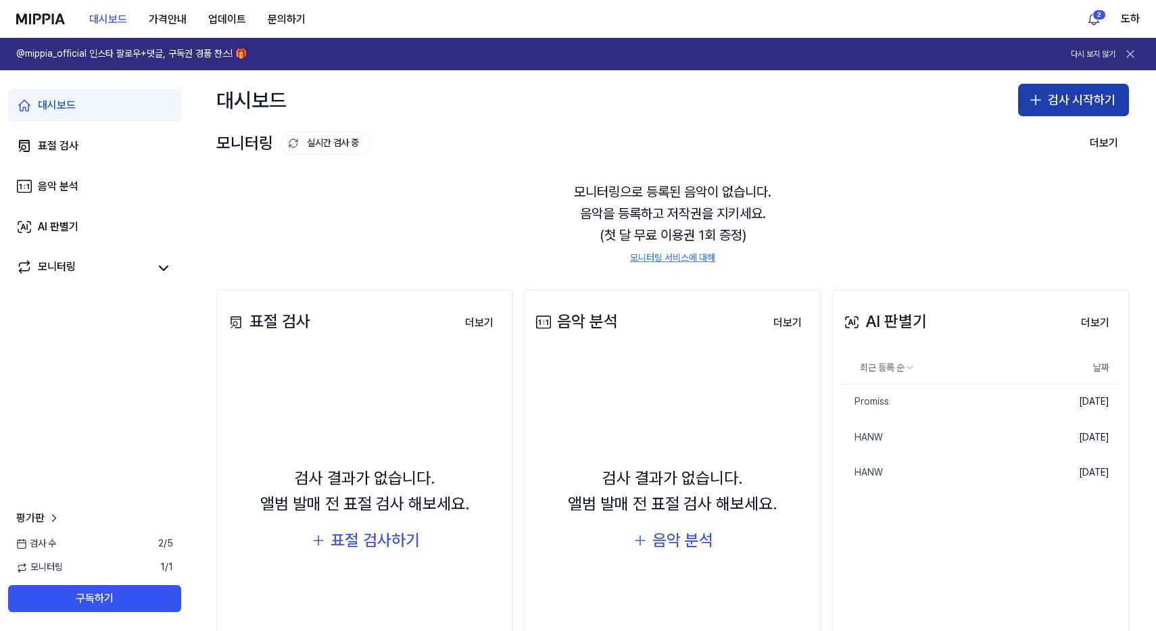
click at [1027, 101] on icon "button" at bounding box center [1035, 100] width 16 height 16
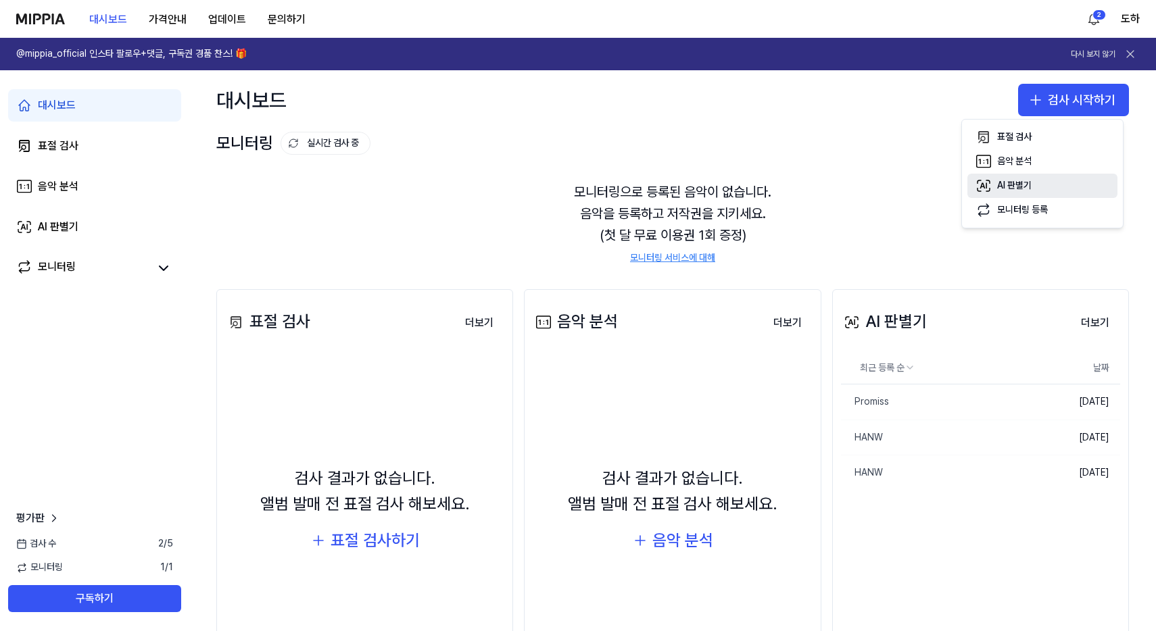
click at [1004, 184] on div "AI 판별기" at bounding box center [1014, 186] width 34 height 14
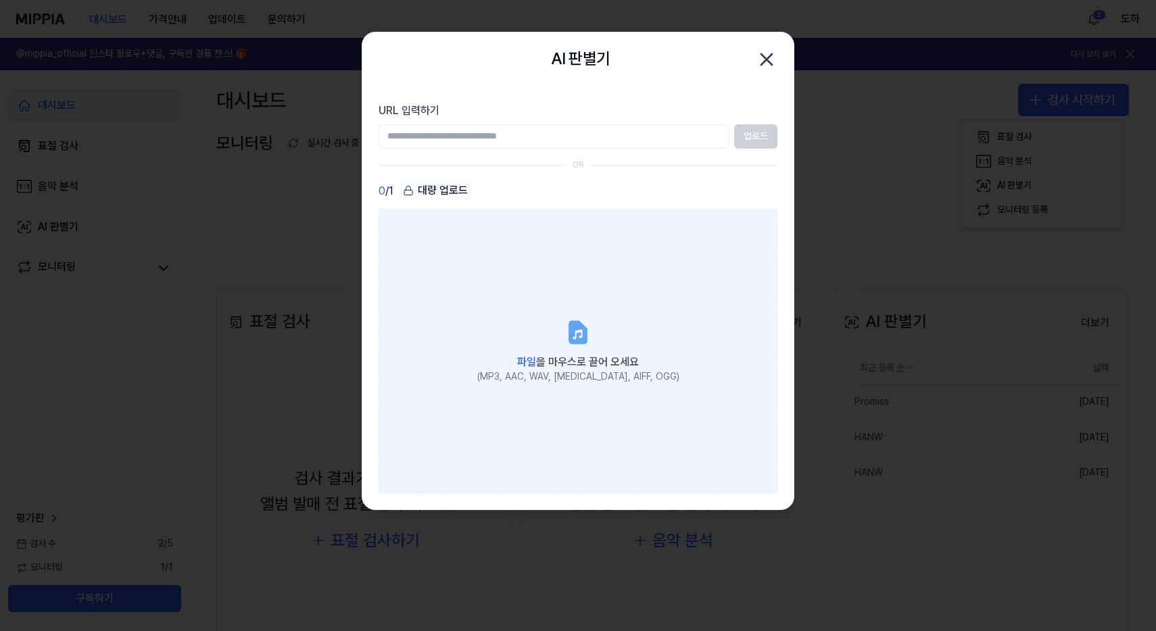
click at [627, 231] on label "파일 을 마우스로 끌어 오세요 (MP3, AAC, WAV, [MEDICAL_DATA], AIFF, OGG)" at bounding box center [577, 351] width 399 height 284
click at [0, 0] on input "파일 을 마우스로 끌어 오세요 (MP3, AAC, WAV, [MEDICAL_DATA], AIFF, OGG)" at bounding box center [0, 0] width 0 height 0
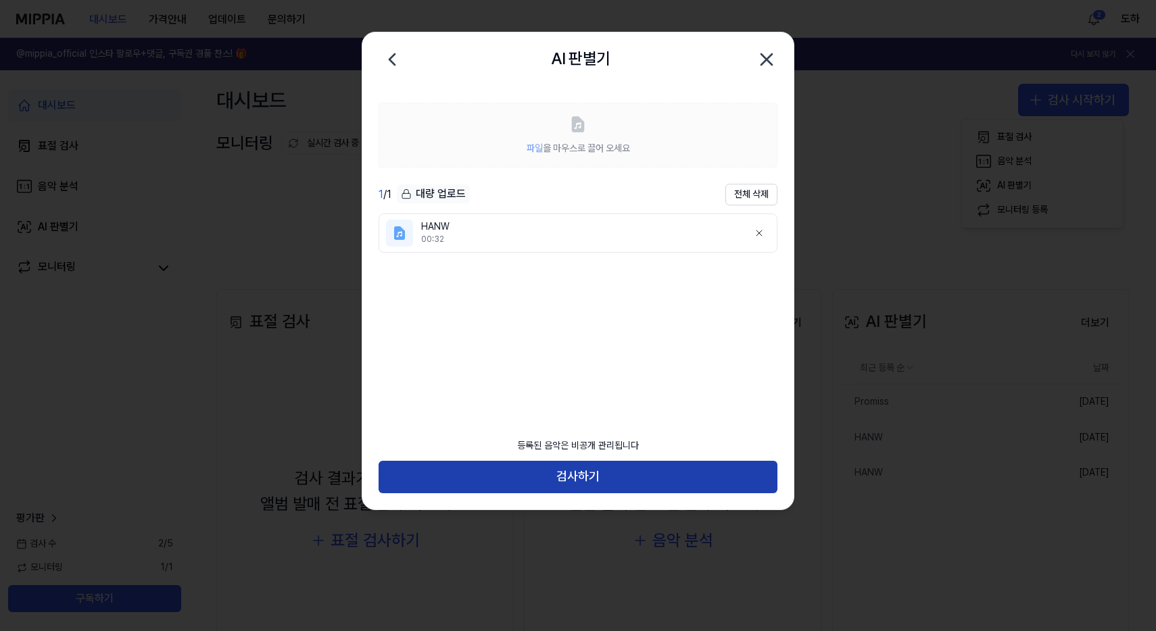
click at [730, 486] on button "검사하기" at bounding box center [577, 477] width 399 height 32
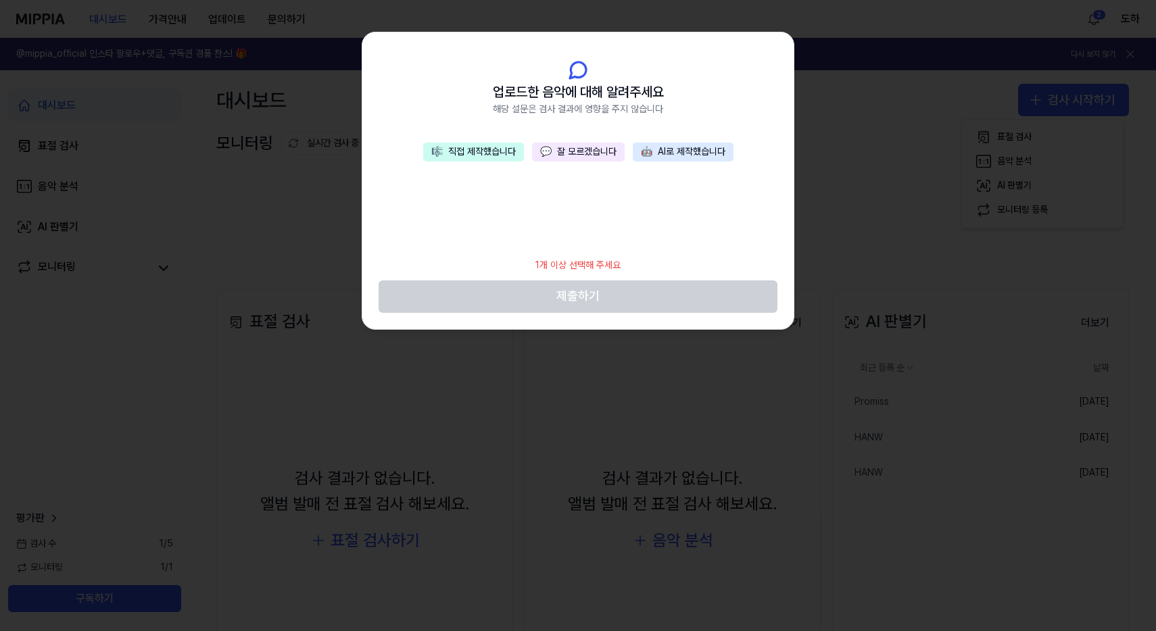
click at [558, 156] on button "💬 잘 모르겠습니다" at bounding box center [578, 152] width 93 height 19
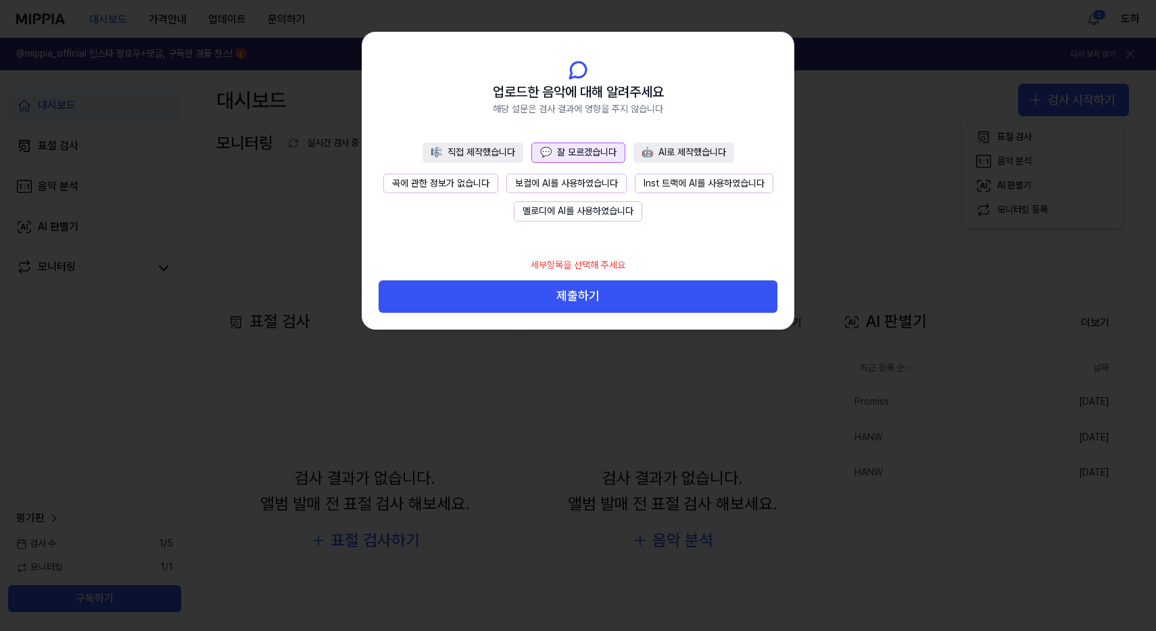
click at [466, 174] on button "곡에 관한 정보가 없습니다" at bounding box center [440, 184] width 115 height 20
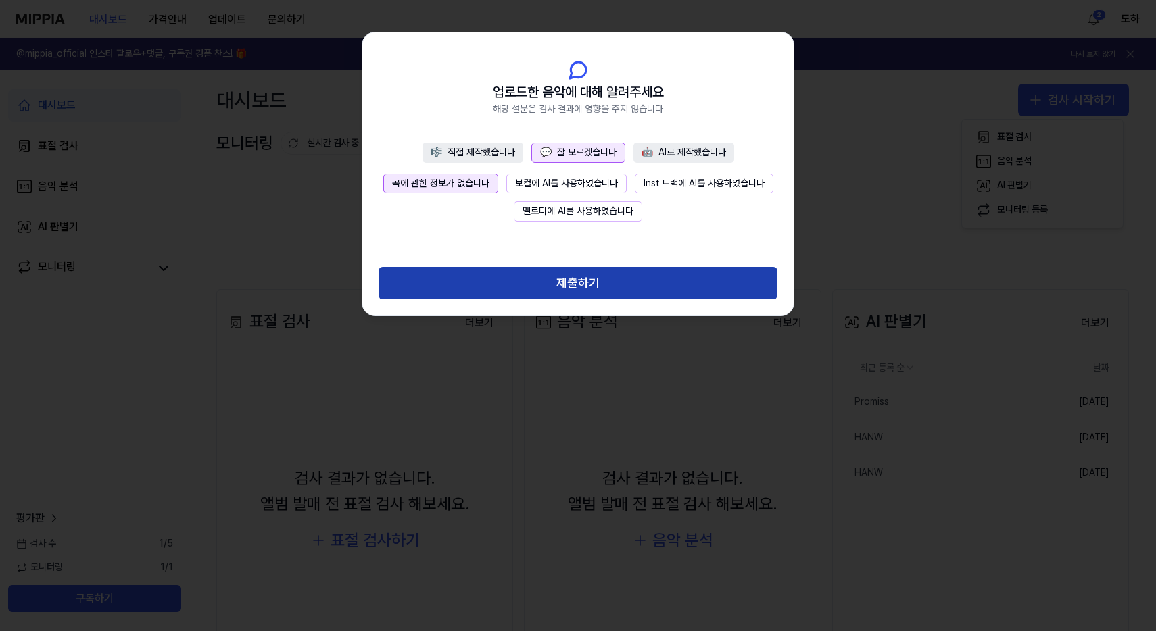
click at [551, 280] on button "제출하기" at bounding box center [577, 283] width 399 height 32
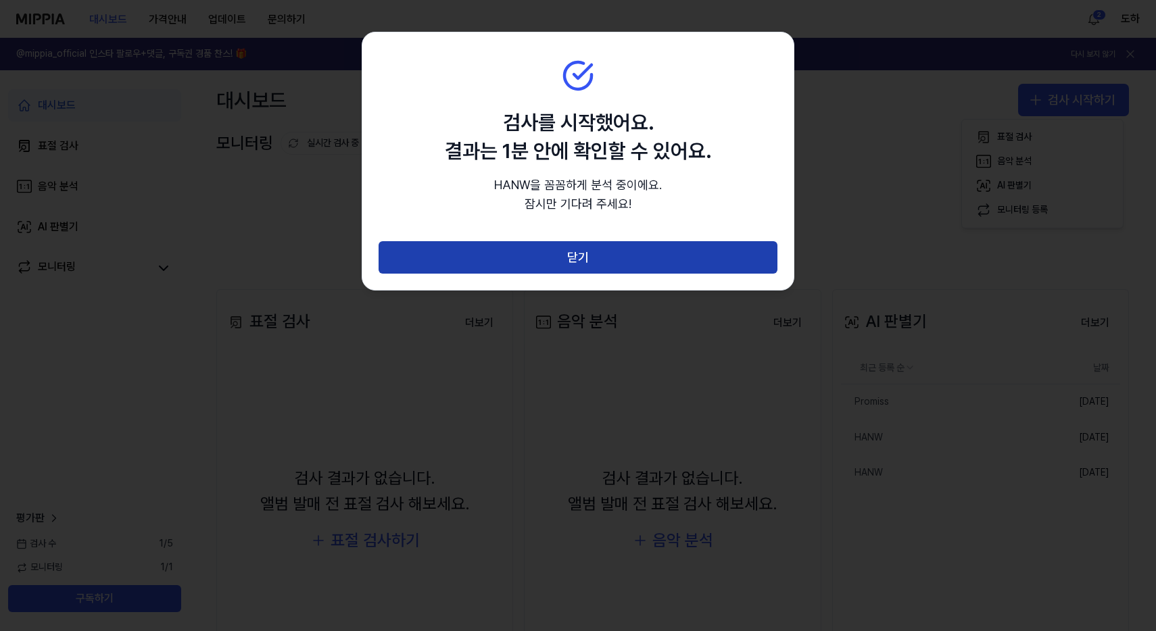
click at [564, 259] on button "닫기" at bounding box center [577, 257] width 399 height 32
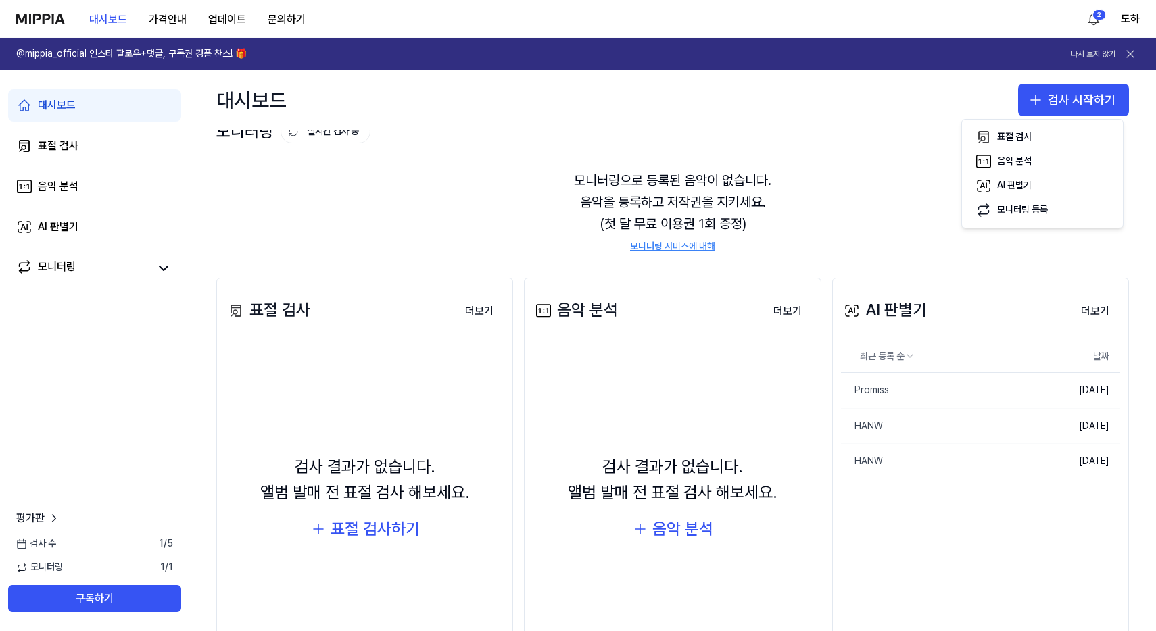
scroll to position [13, 0]
click at [1076, 307] on button "더보기" at bounding box center [1095, 310] width 50 height 27
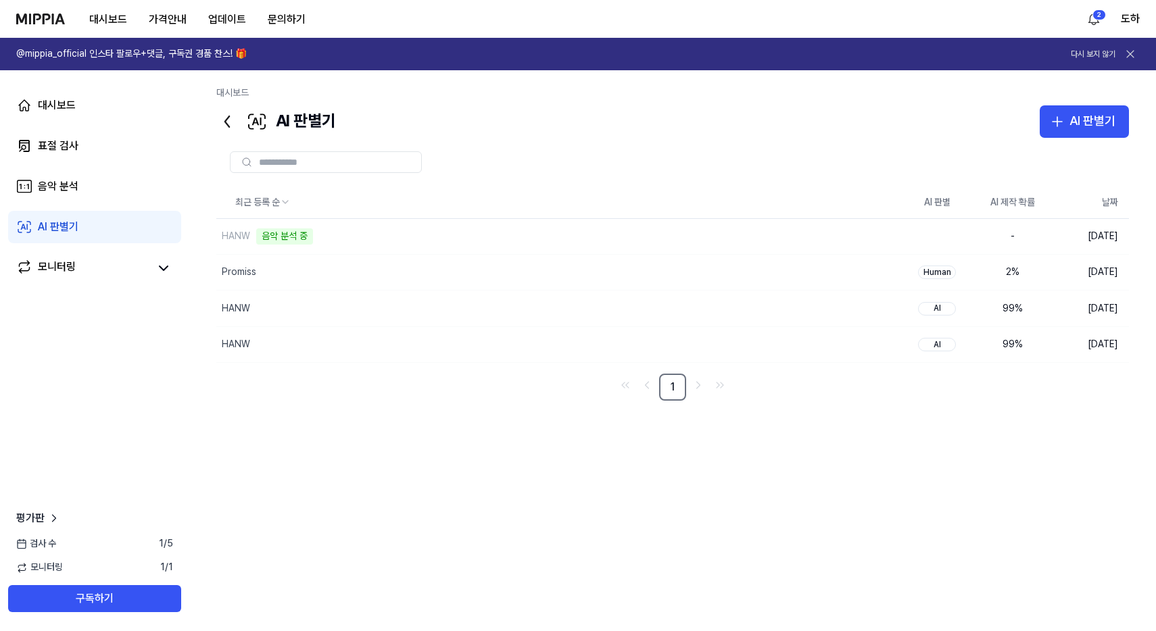
click at [1133, 51] on icon at bounding box center [1130, 54] width 14 height 14
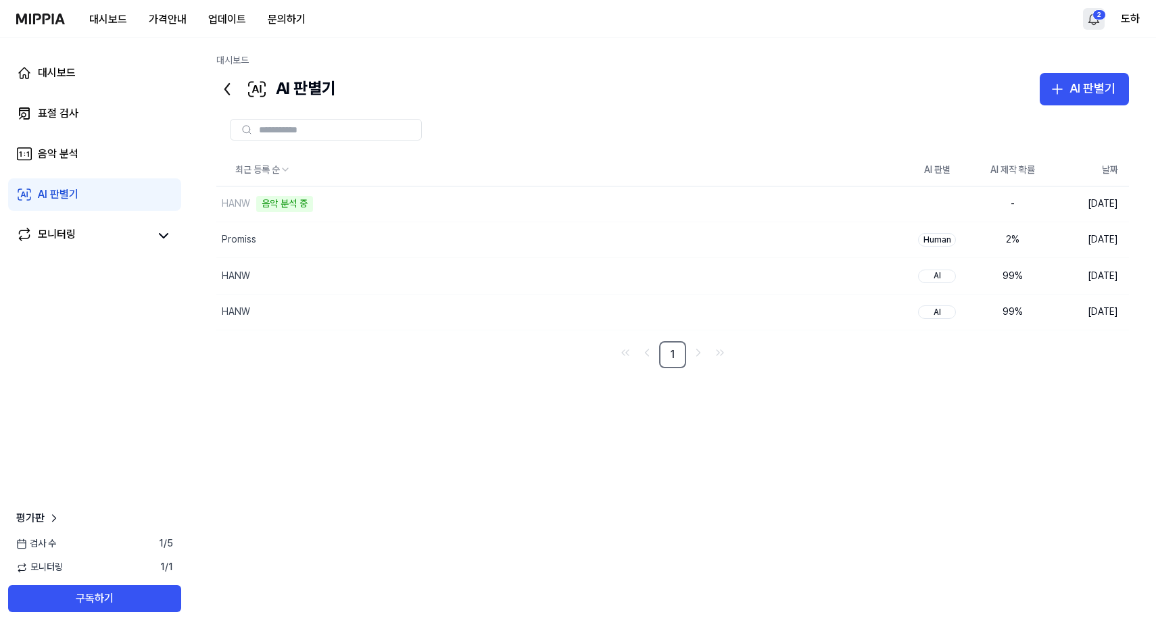
click at [1100, 22] on html "대시보드 가격안내 업데이트 문의하기 2 도하 대시보드 표절 검사 음악 분석 AI 판별기 모니터링 평가판 검사 수 1 / 5 모니터링 1 / 1…" at bounding box center [578, 315] width 1156 height 631
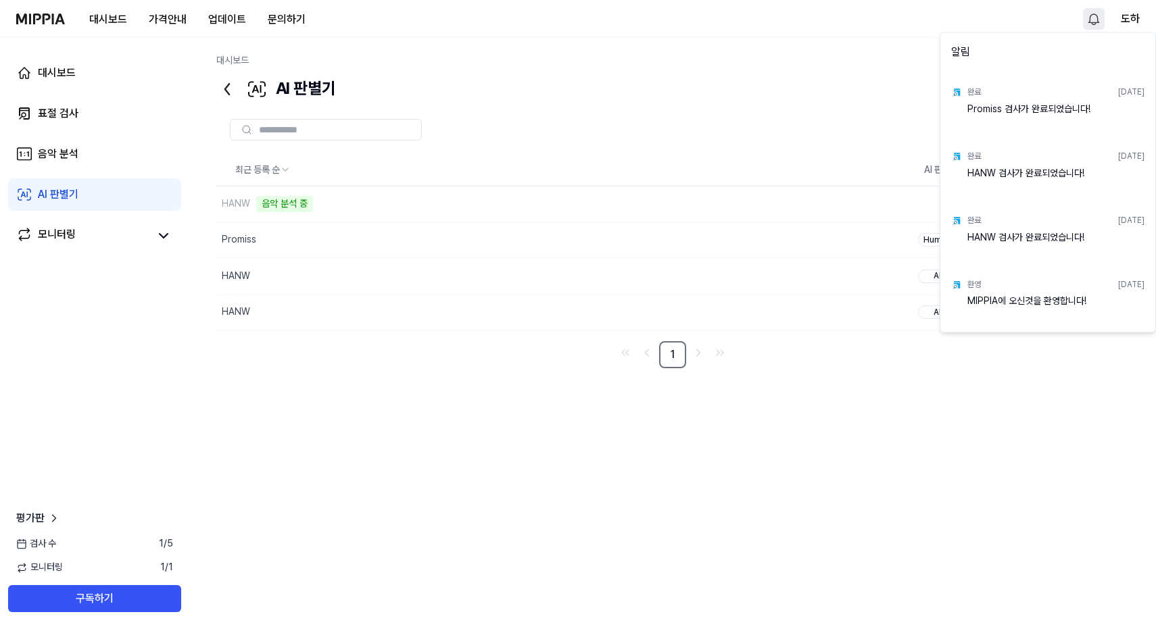
click at [1097, 20] on html "대시보드 가격안내 업데이트 문의하기 도하 대시보드 표절 검사 음악 분석 AI 판별기 모니터링 평가판 검사 수 1 / 5 모니터링 1 / 1 구…" at bounding box center [578, 315] width 1156 height 631
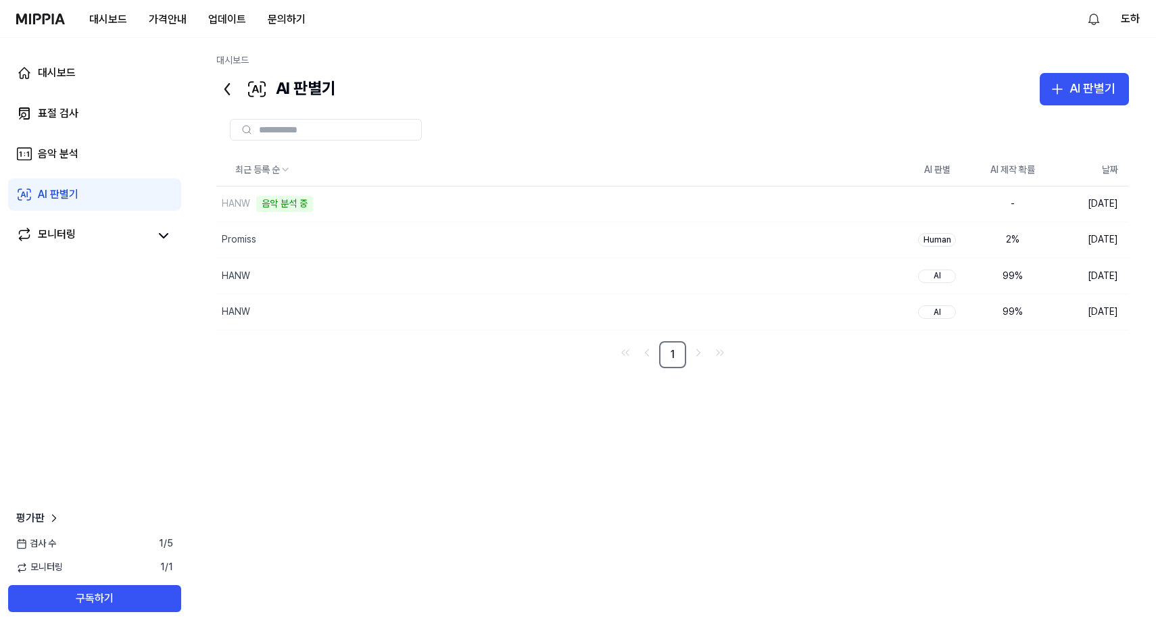
click at [1021, 68] on div "대시보드" at bounding box center [672, 63] width 912 height 19
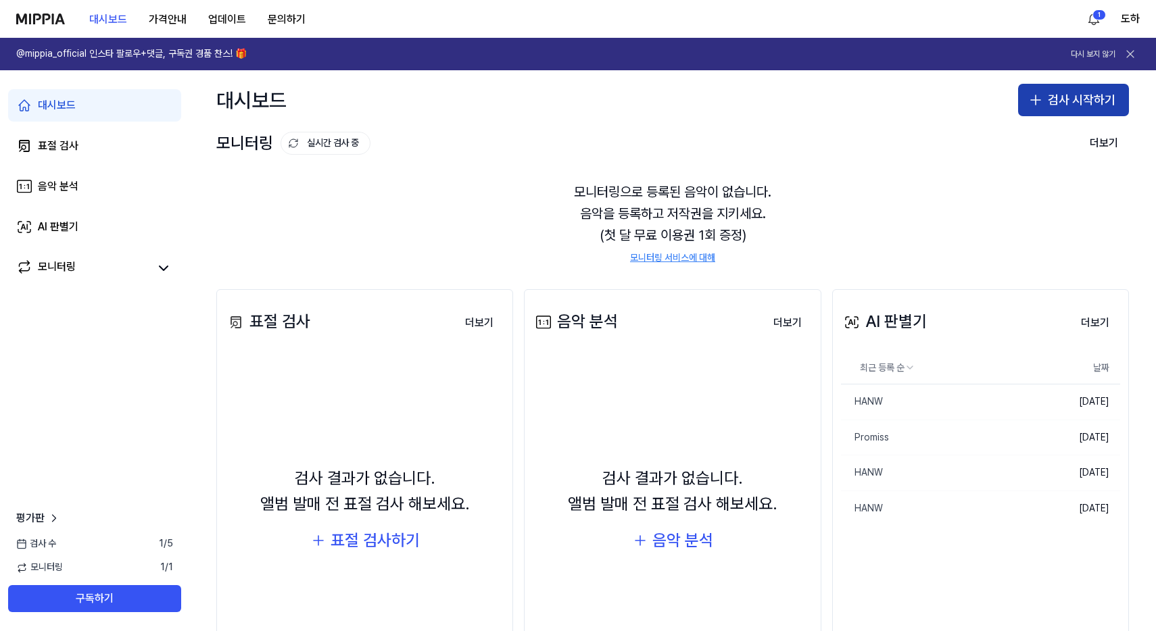
click at [1027, 105] on icon "button" at bounding box center [1035, 100] width 16 height 16
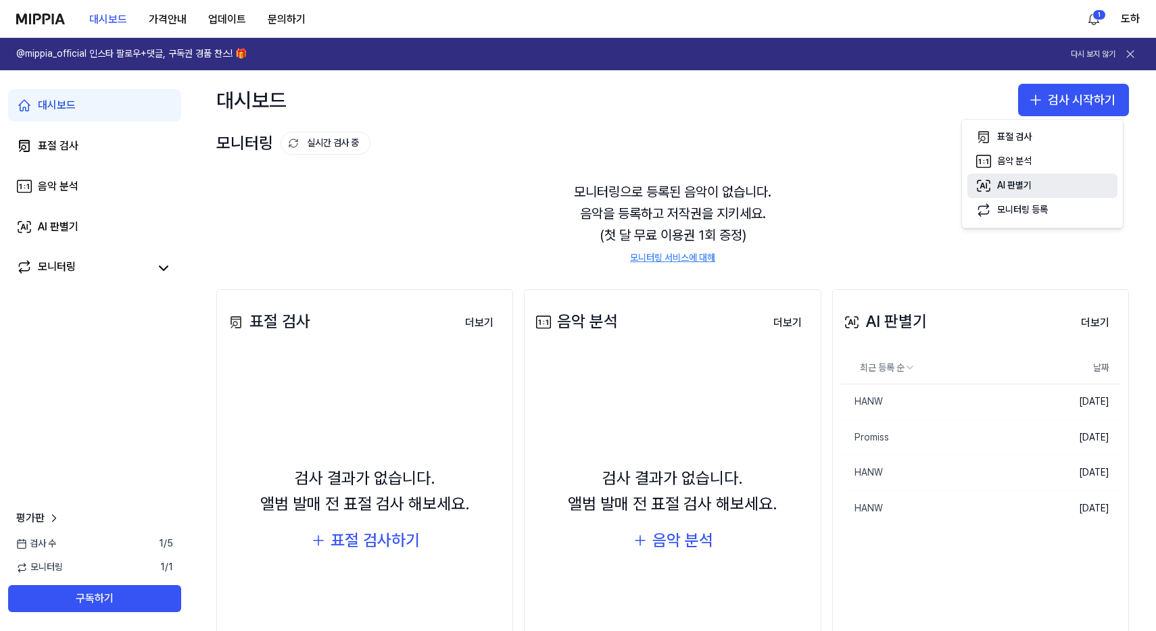
click at [1015, 185] on div "AI 판별기" at bounding box center [1014, 186] width 34 height 14
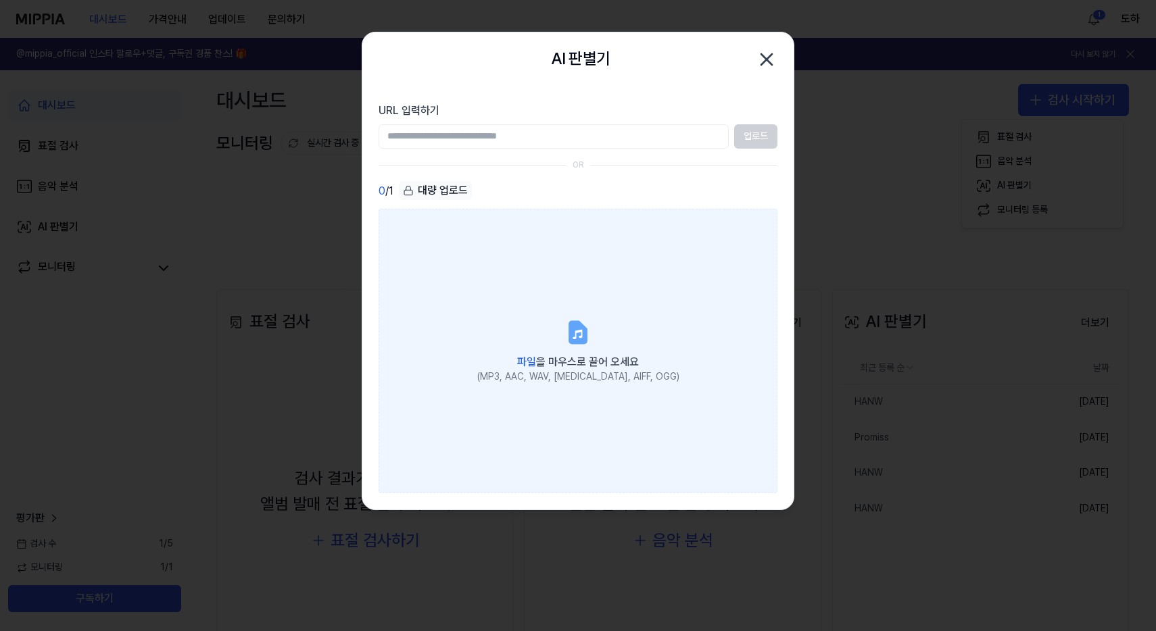
click at [613, 308] on label "파일 을 마우스로 끌어 오세요 (MP3, AAC, WAV, FLAC, AIFF, OGG)" at bounding box center [577, 351] width 399 height 284
click at [0, 0] on input "파일 을 마우스로 끌어 오세요 (MP3, AAC, WAV, FLAC, AIFF, OGG)" at bounding box center [0, 0] width 0 height 0
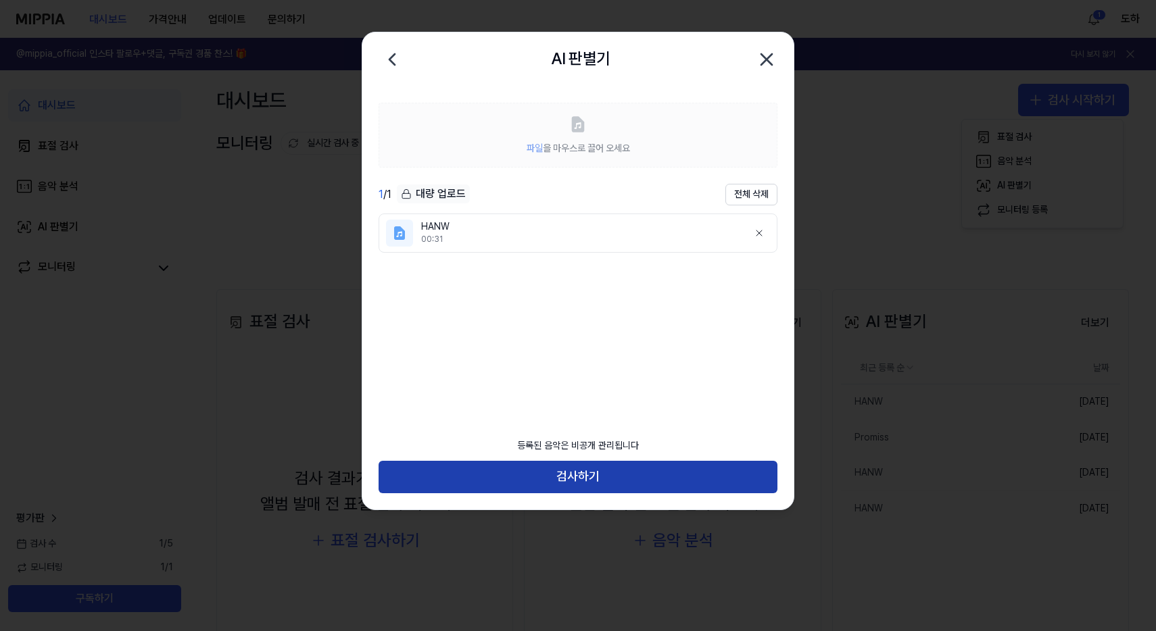
click at [729, 476] on button "검사하기" at bounding box center [577, 477] width 399 height 32
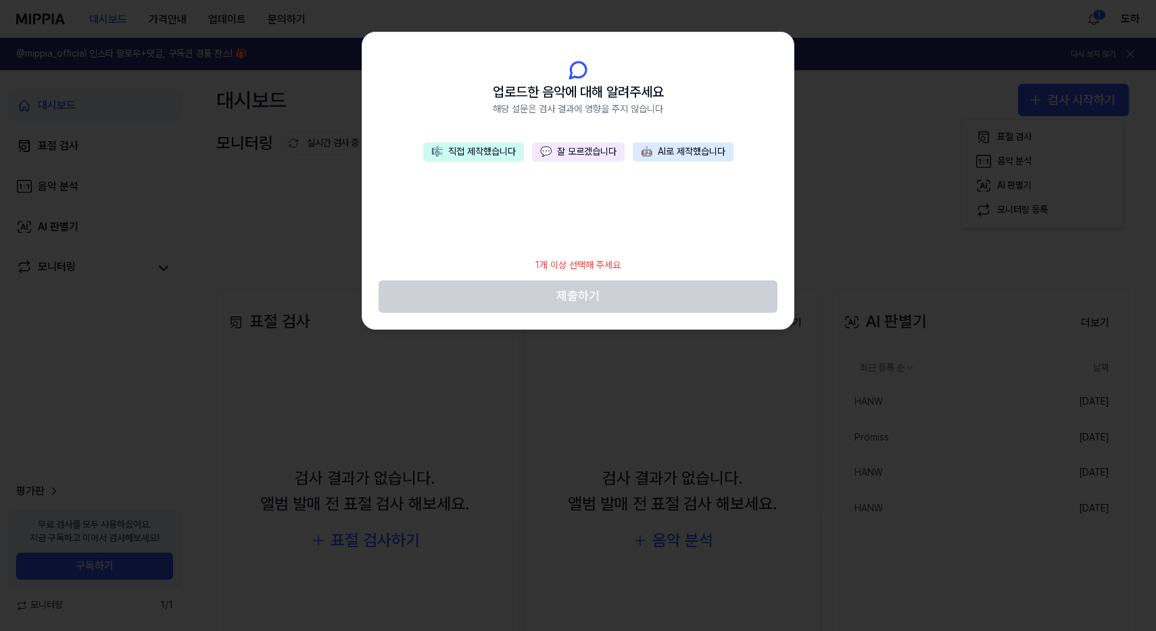
click at [574, 147] on button "💬 잘 모르겠습니다" at bounding box center [578, 152] width 93 height 19
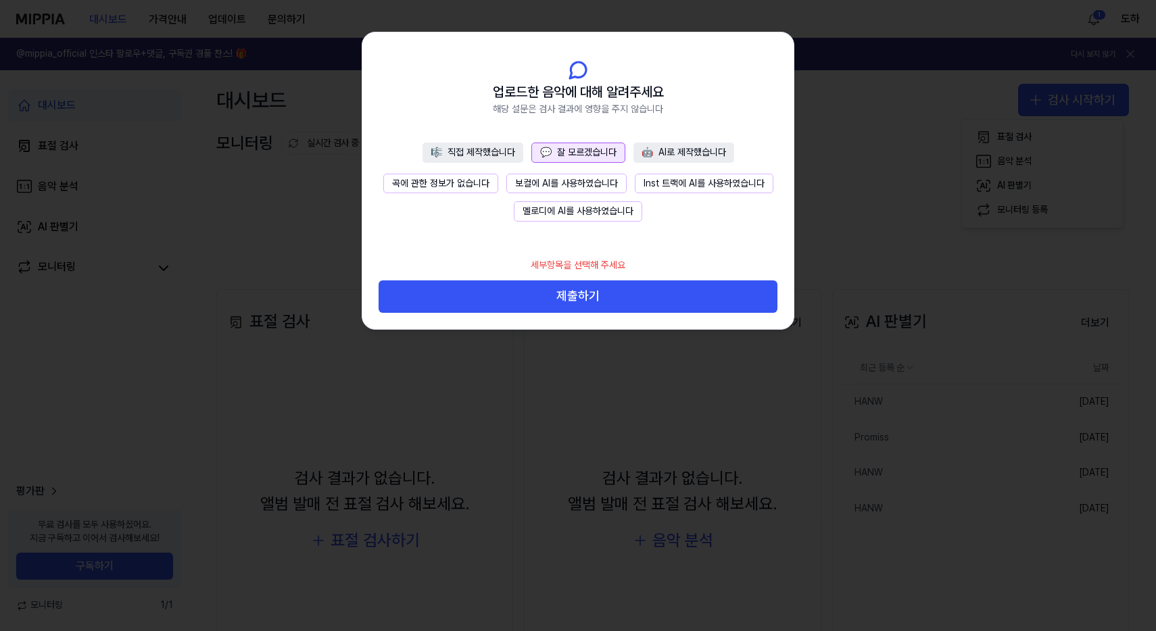
click at [465, 179] on button "곡에 관한 정보가 없습니다" at bounding box center [440, 184] width 115 height 20
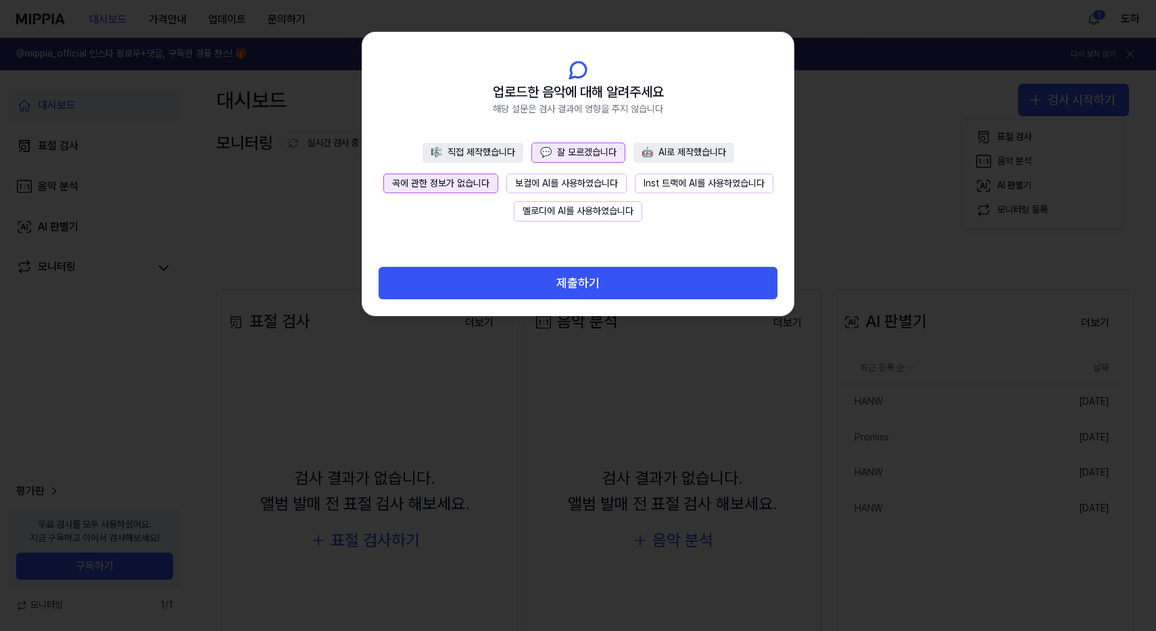
click at [481, 149] on button "🎼 직접 제작했습니다" at bounding box center [472, 153] width 101 height 20
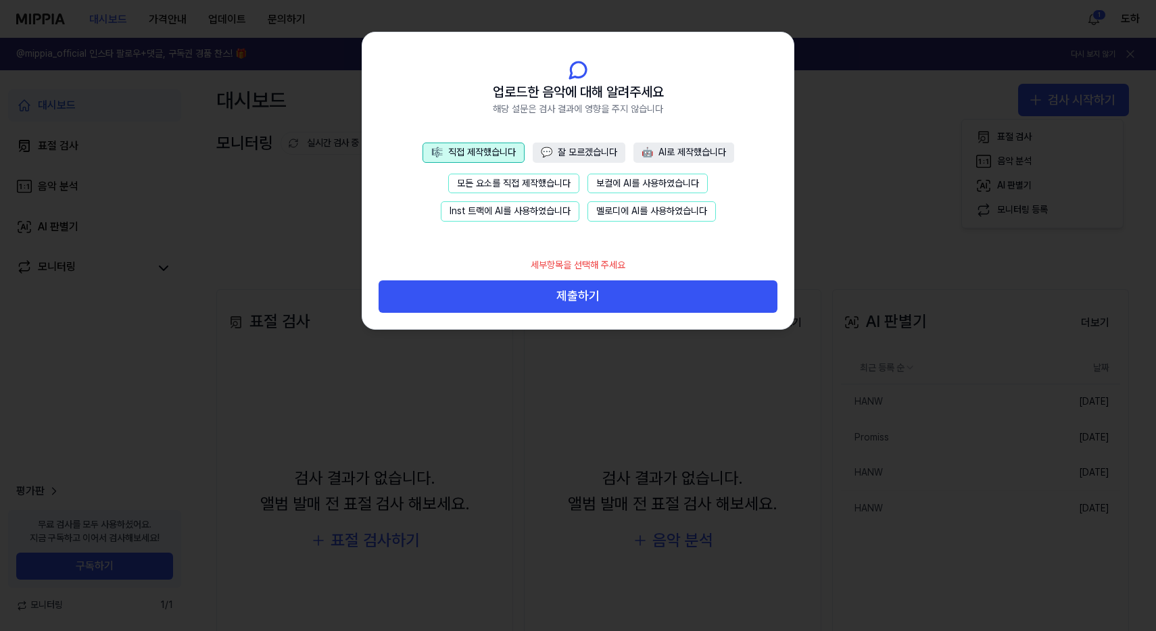
click at [562, 146] on button "💬 잘 모르겠습니다" at bounding box center [579, 153] width 93 height 20
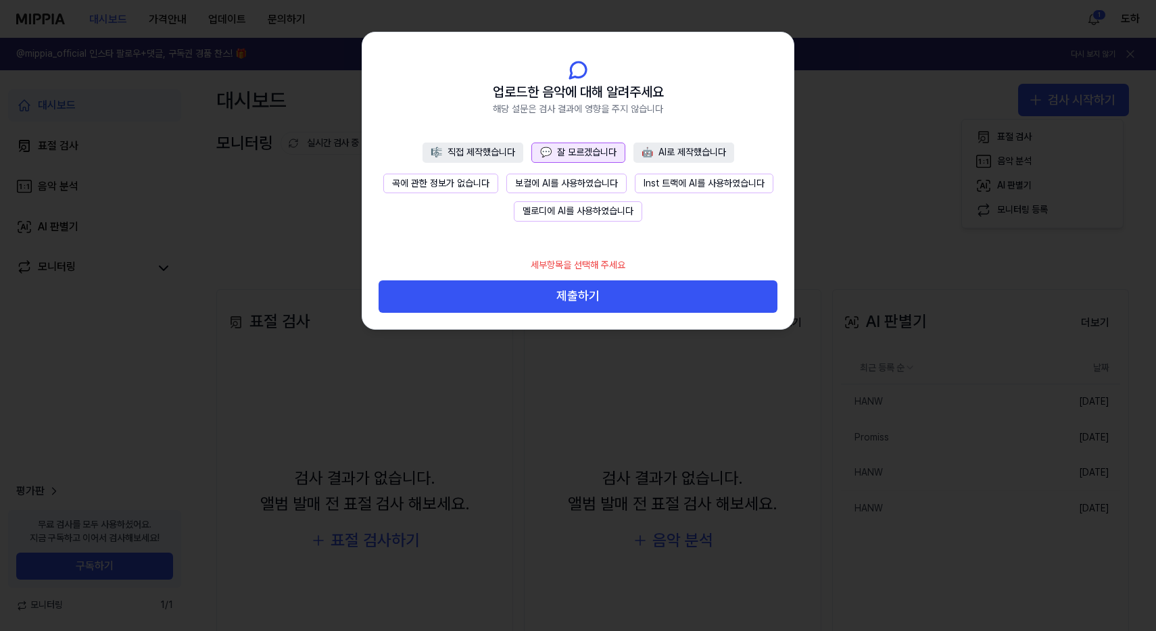
click at [486, 177] on button "곡에 관한 정보가 없습니다" at bounding box center [440, 184] width 115 height 20
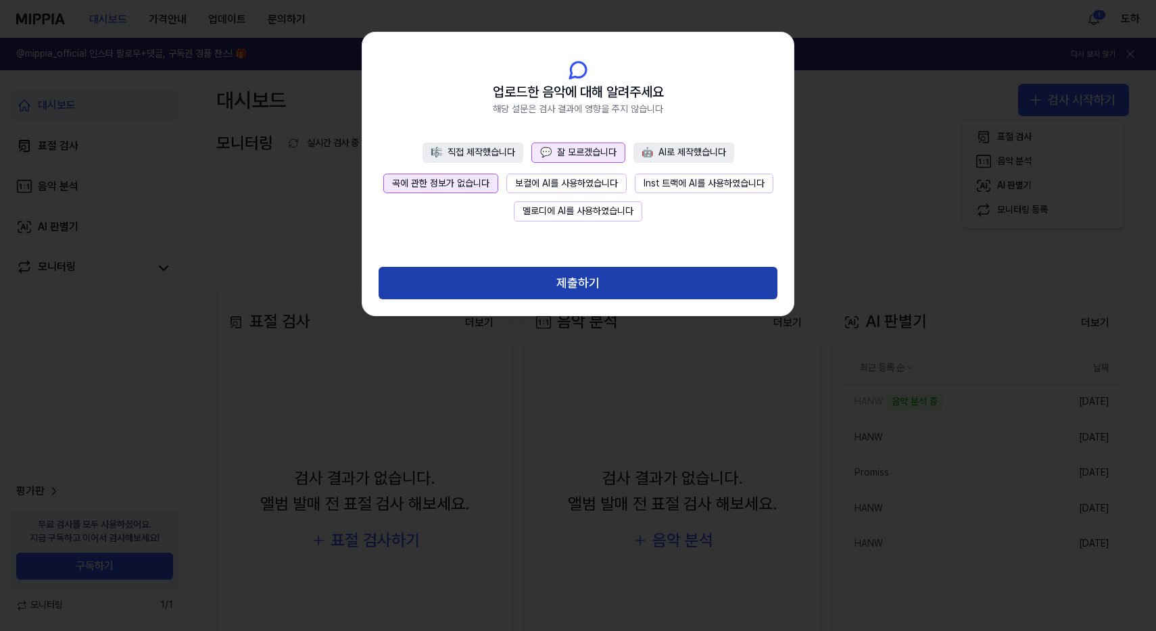
click at [523, 270] on button "제출하기" at bounding box center [577, 283] width 399 height 32
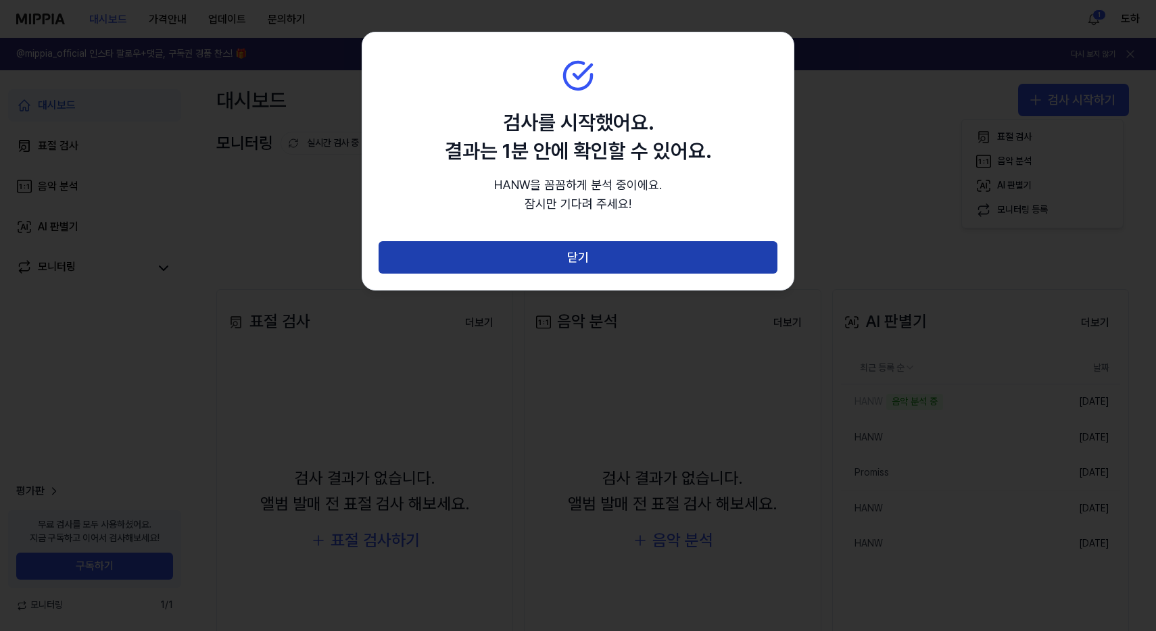
click at [563, 249] on button "닫기" at bounding box center [577, 257] width 399 height 32
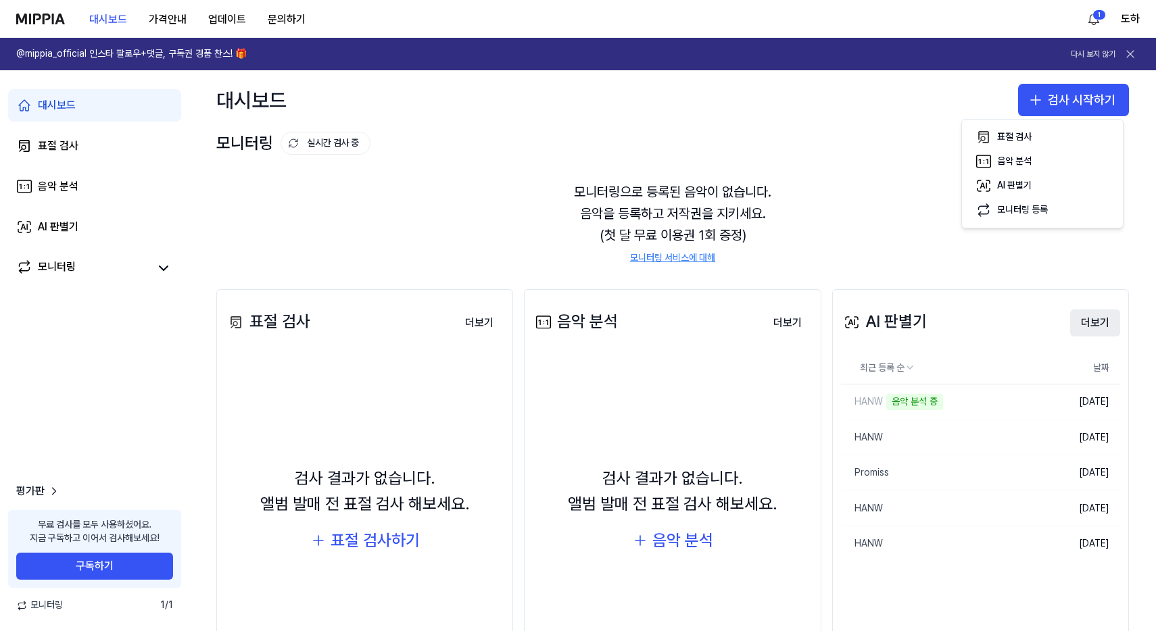
click at [1085, 314] on button "더보기" at bounding box center [1095, 323] width 50 height 27
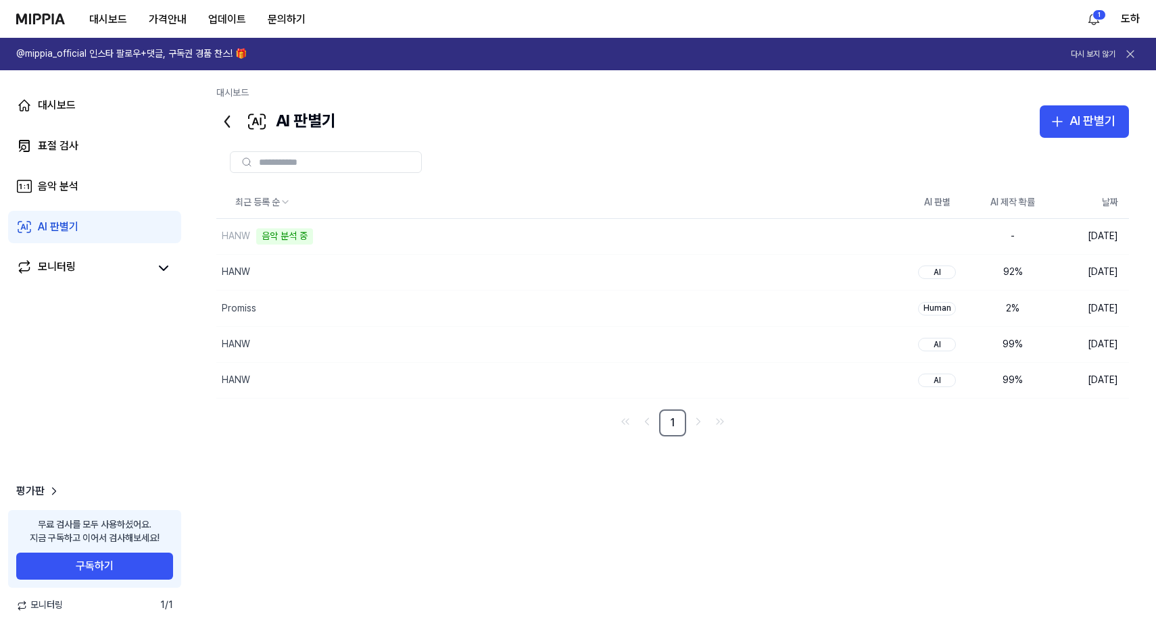
click at [1133, 53] on icon at bounding box center [1130, 54] width 14 height 14
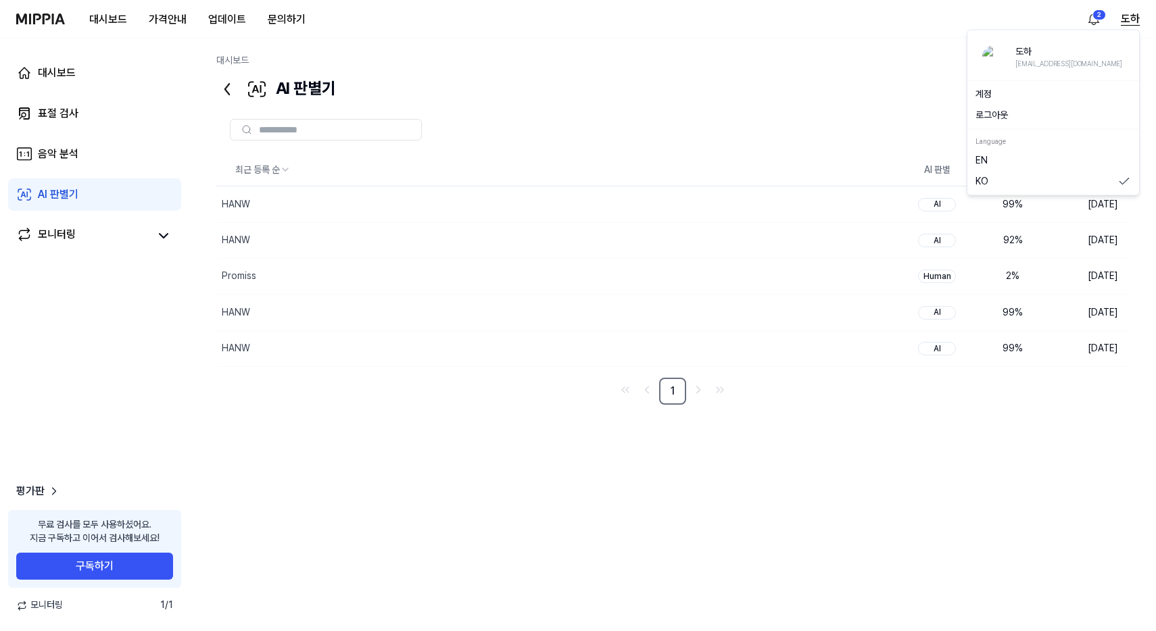
click at [1128, 19] on button "도하" at bounding box center [1130, 19] width 19 height 16
click at [1009, 110] on button "로그아웃" at bounding box center [1052, 116] width 155 height 14
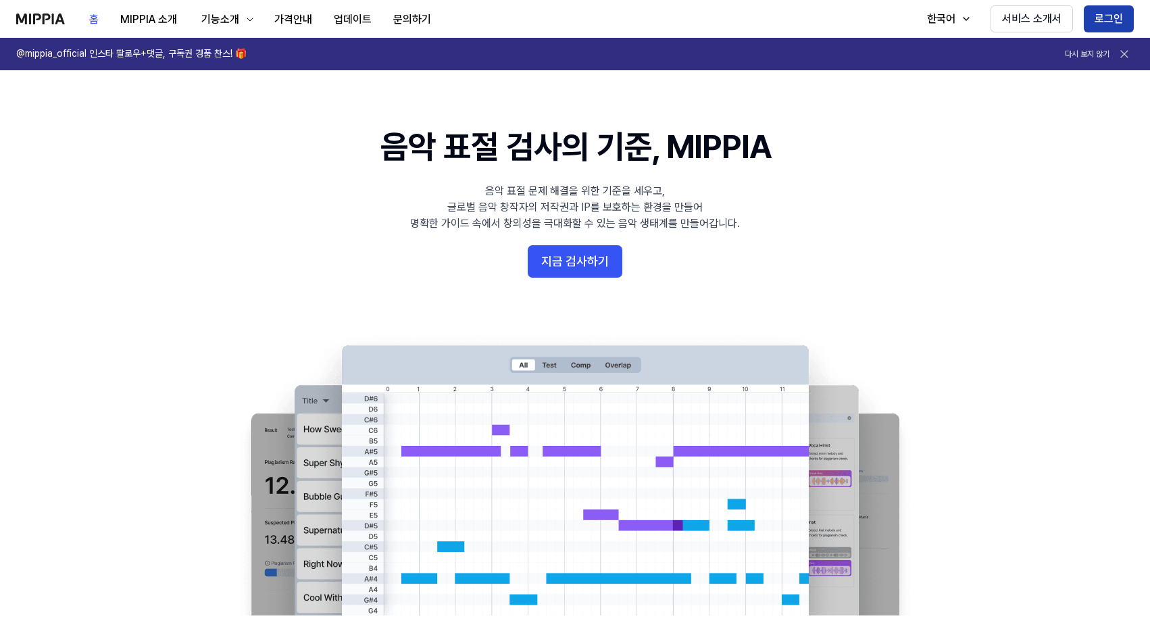
click at [1098, 24] on button "로그인" at bounding box center [1109, 18] width 50 height 27
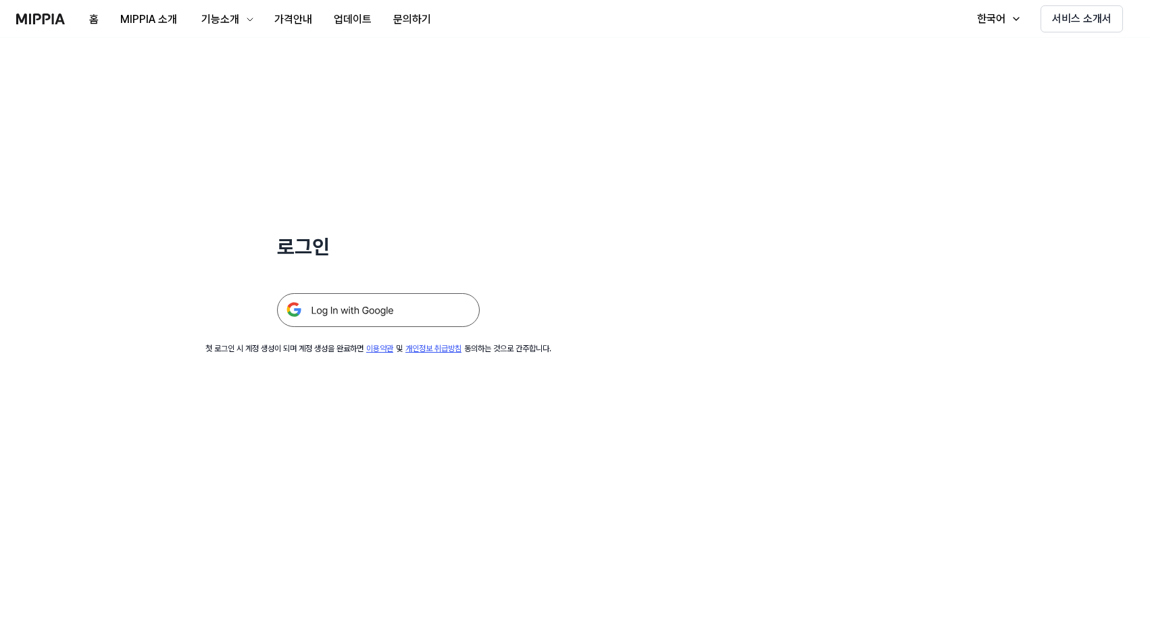
click at [439, 312] on img at bounding box center [378, 310] width 203 height 34
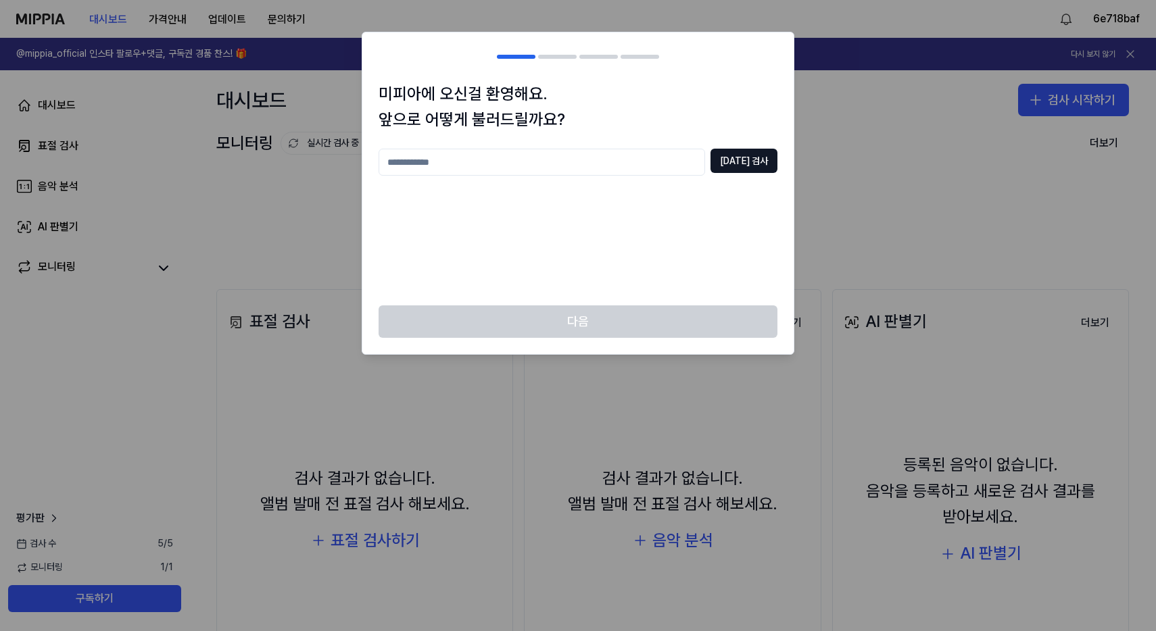
click at [683, 172] on input "text" at bounding box center [541, 162] width 326 height 27
type input "***"
click at [760, 163] on button "[DATE] 검사" at bounding box center [743, 161] width 67 height 24
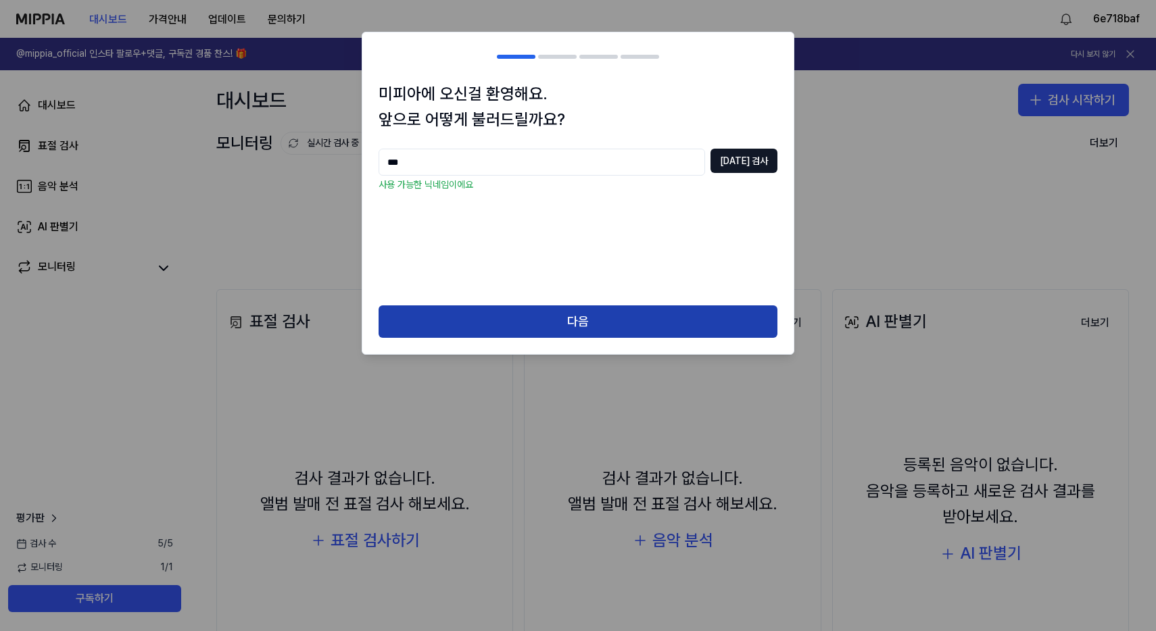
click at [698, 318] on button "다음" at bounding box center [577, 321] width 399 height 32
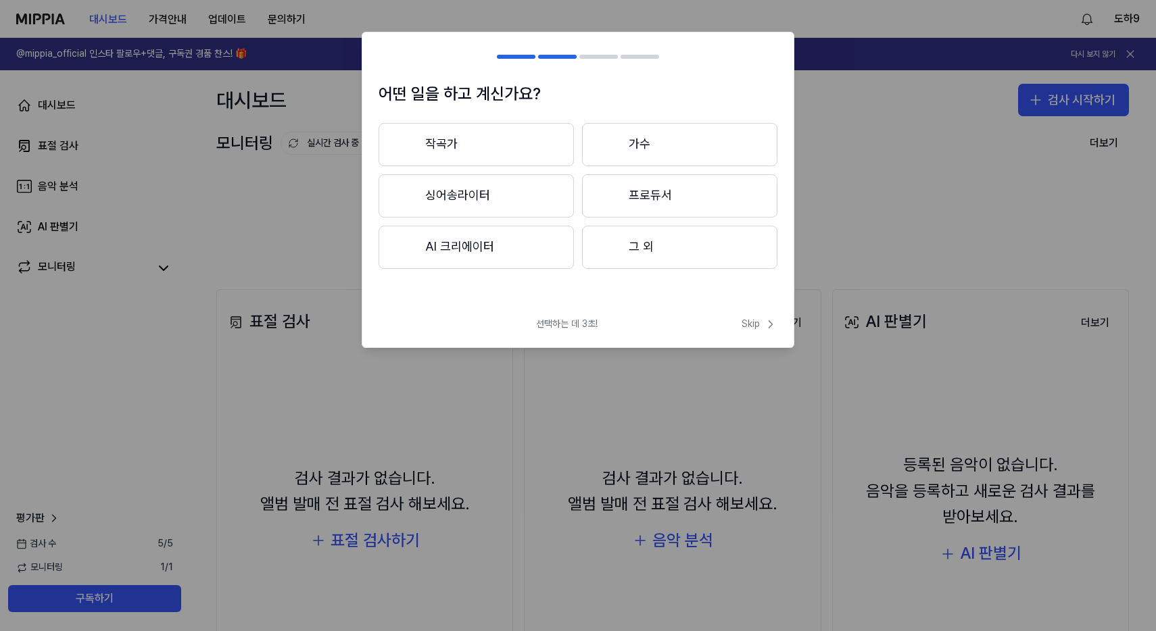
click at [614, 196] on div at bounding box center [610, 196] width 16 height 16
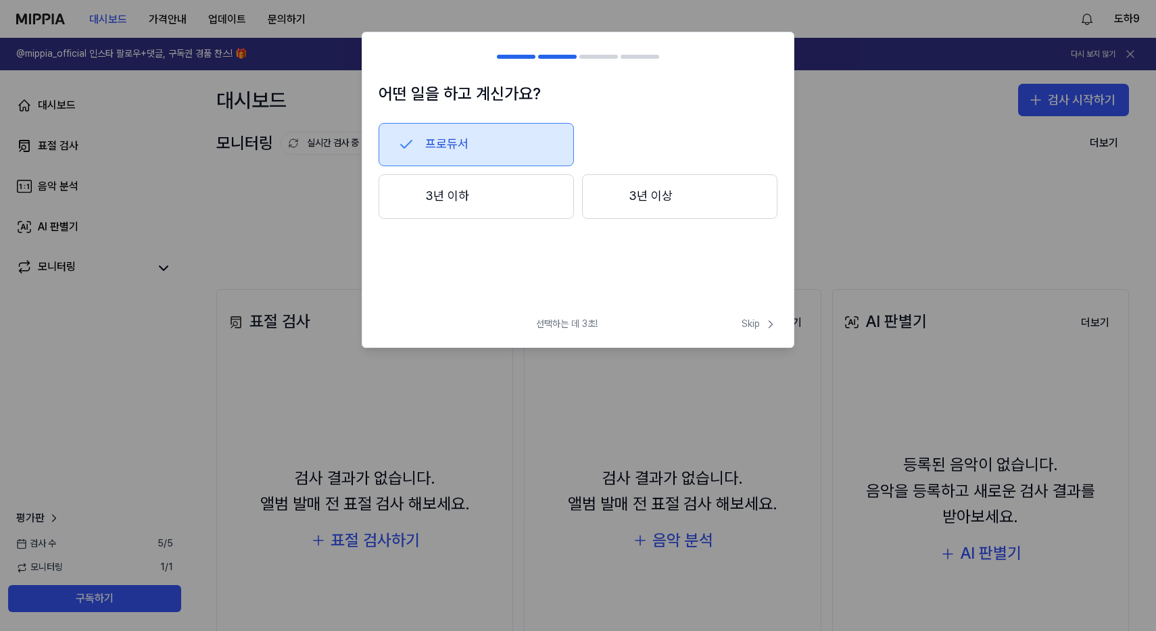
click at [539, 201] on button "3년 이하" at bounding box center [475, 196] width 195 height 45
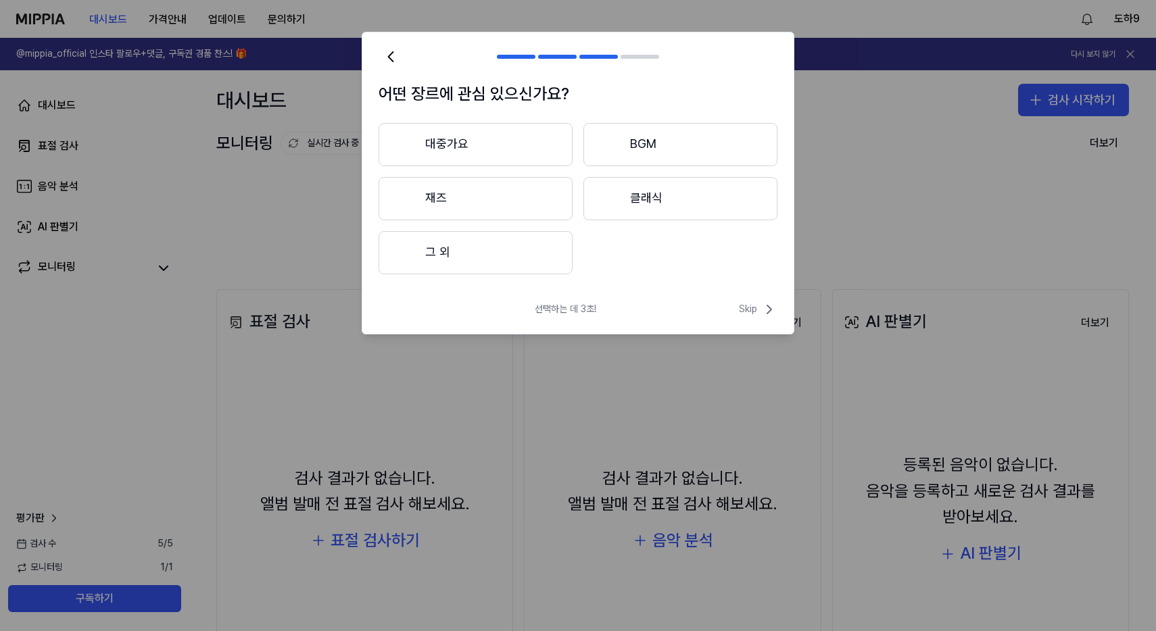
click at [556, 162] on button "대중가요" at bounding box center [475, 144] width 194 height 43
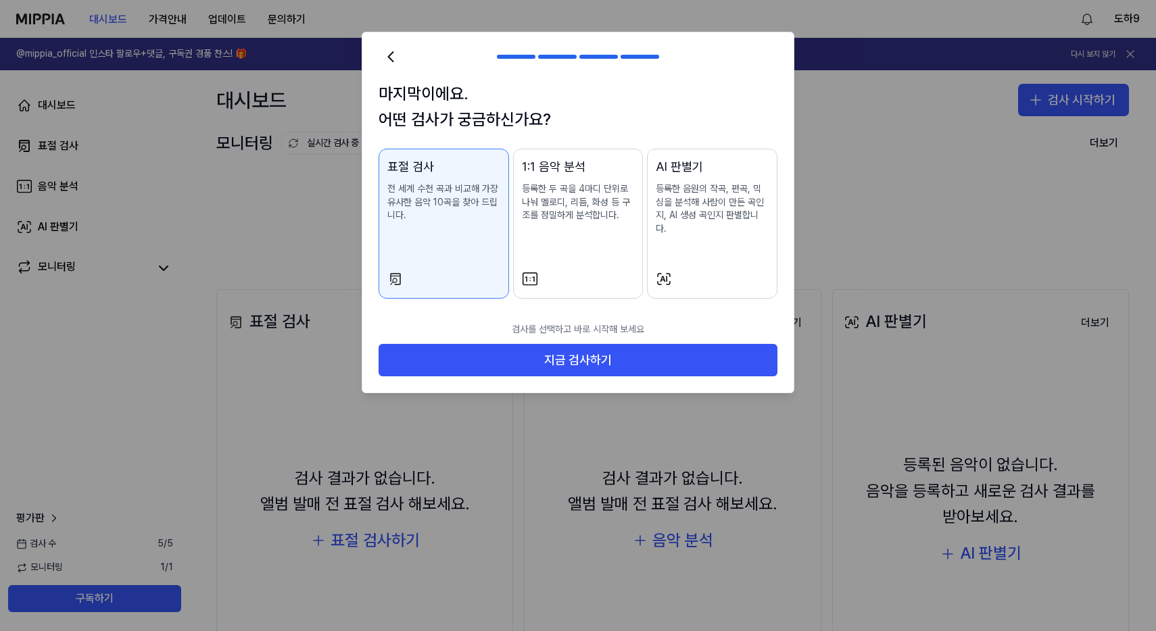
click at [683, 216] on p "등록한 음원의 작곡, 편곡, 믹싱을 분석해 사람이 만든 곡인지, AI 생성 곡인지 판별합니다." at bounding box center [712, 208] width 113 height 53
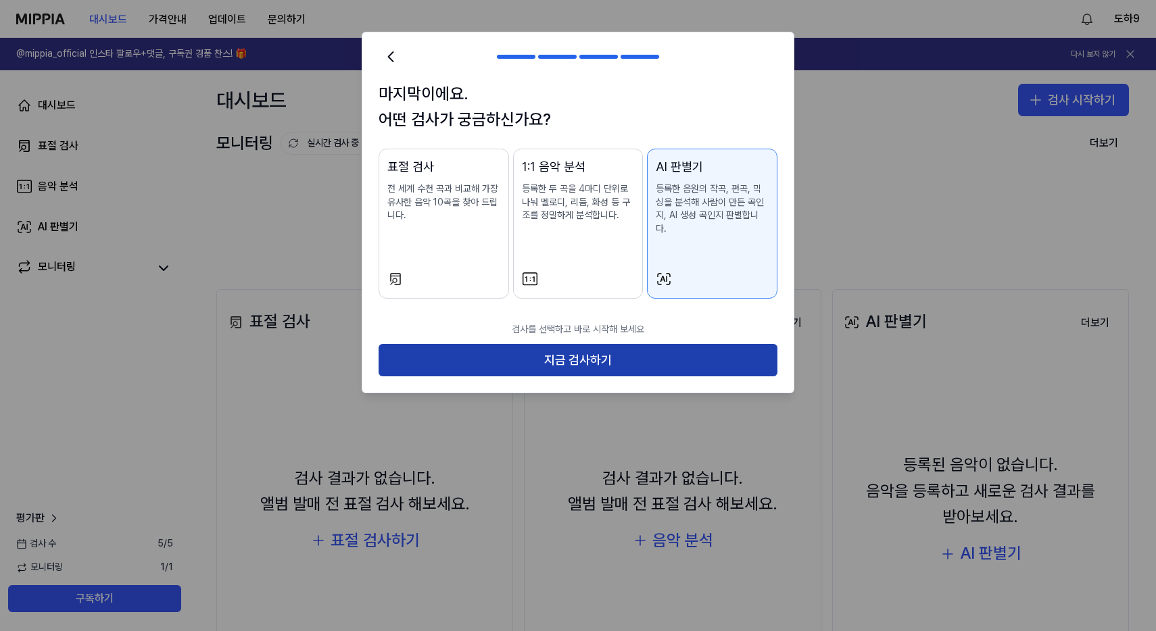
click at [641, 348] on button "지금 검사하기" at bounding box center [577, 360] width 399 height 32
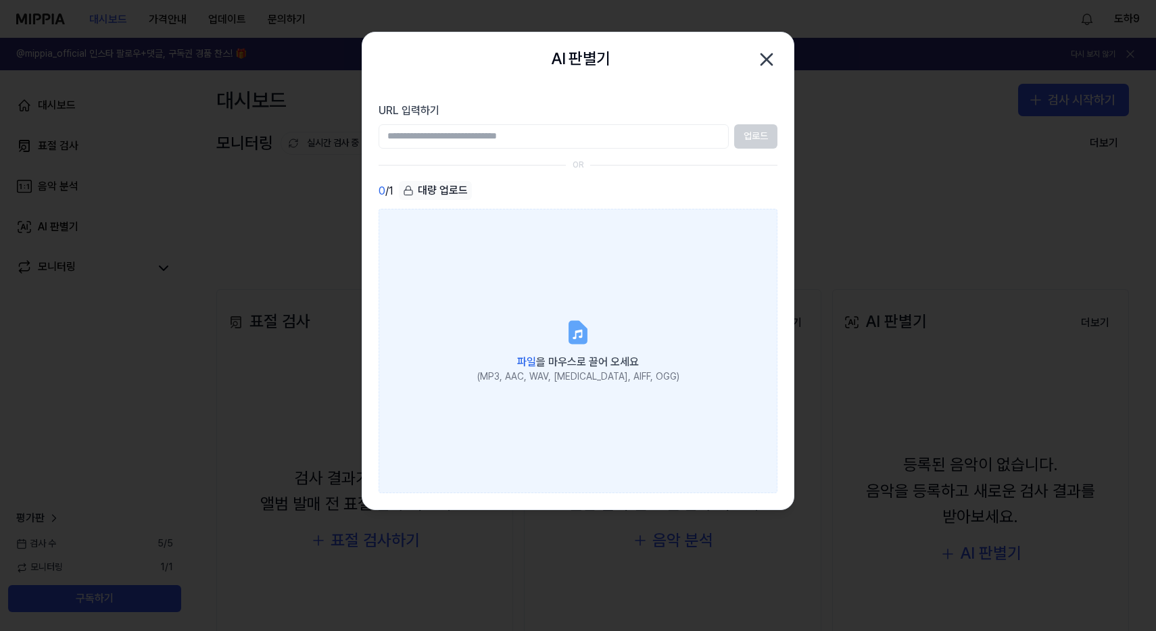
click at [558, 276] on label "파일 을 마우스로 끌어 오세요 (MP3, AAC, WAV, [MEDICAL_DATA], AIFF, OGG)" at bounding box center [577, 351] width 399 height 284
click at [0, 0] on input "파일 을 마우스로 끌어 오세요 (MP3, AAC, WAV, [MEDICAL_DATA], AIFF, OGG)" at bounding box center [0, 0] width 0 height 0
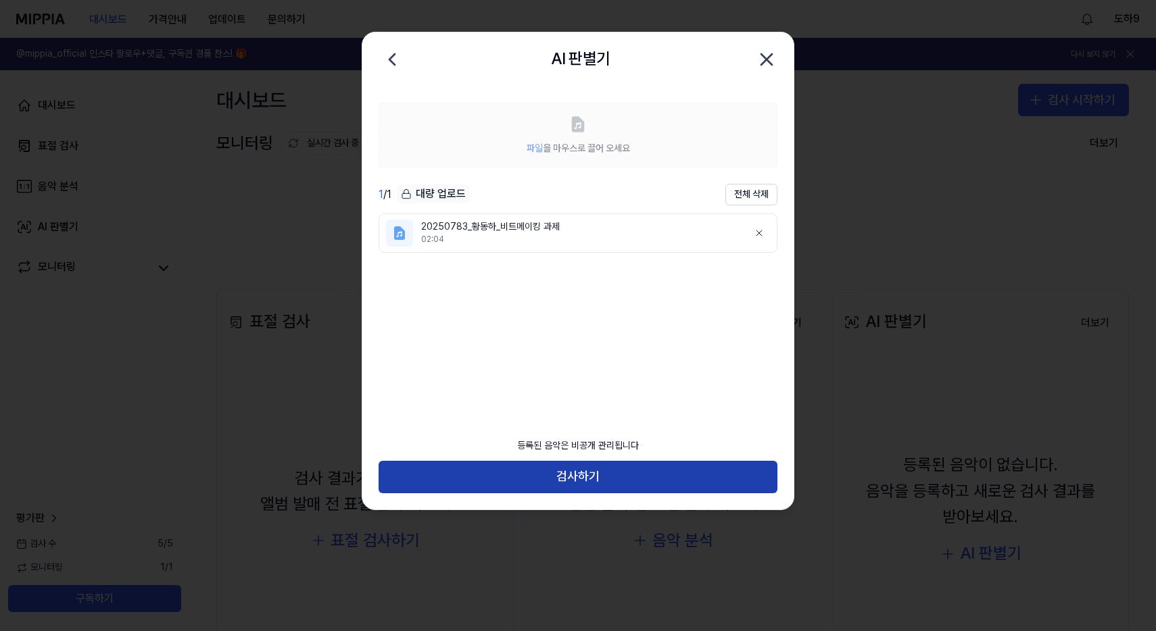
click at [638, 467] on button "검사하기" at bounding box center [577, 477] width 399 height 32
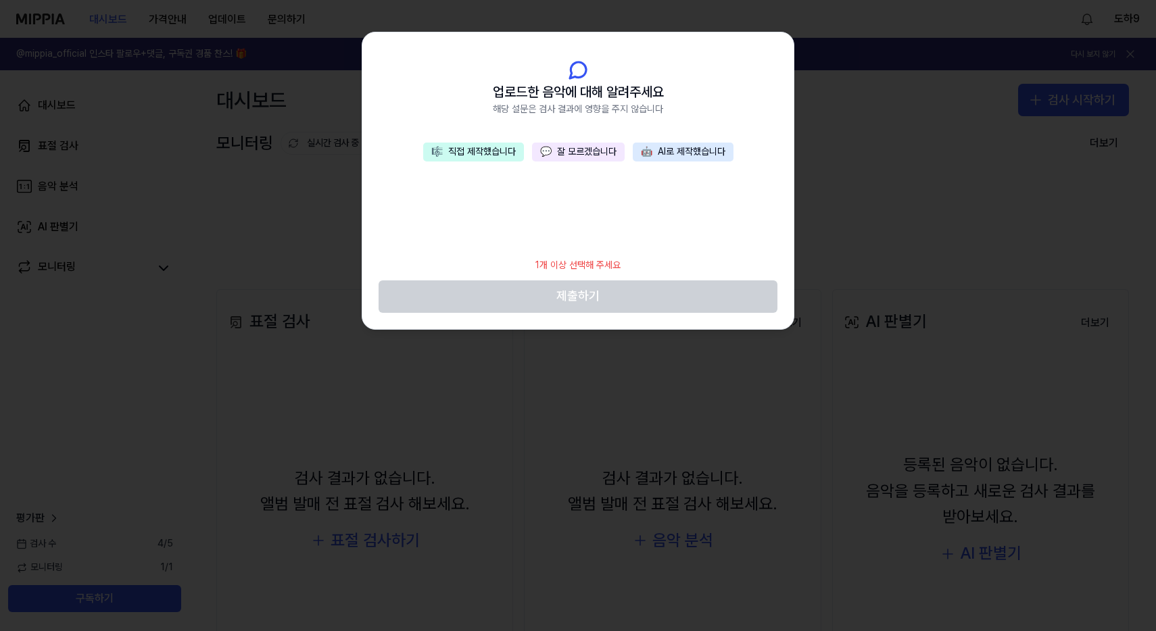
click at [577, 161] on div "🎼 직접 제작했습니다 💬 잘 모르겠습니다 🤖 AI로 제작했습니다" at bounding box center [577, 197] width 431 height 108
click at [577, 156] on button "💬 잘 모르겠습니다" at bounding box center [578, 152] width 93 height 19
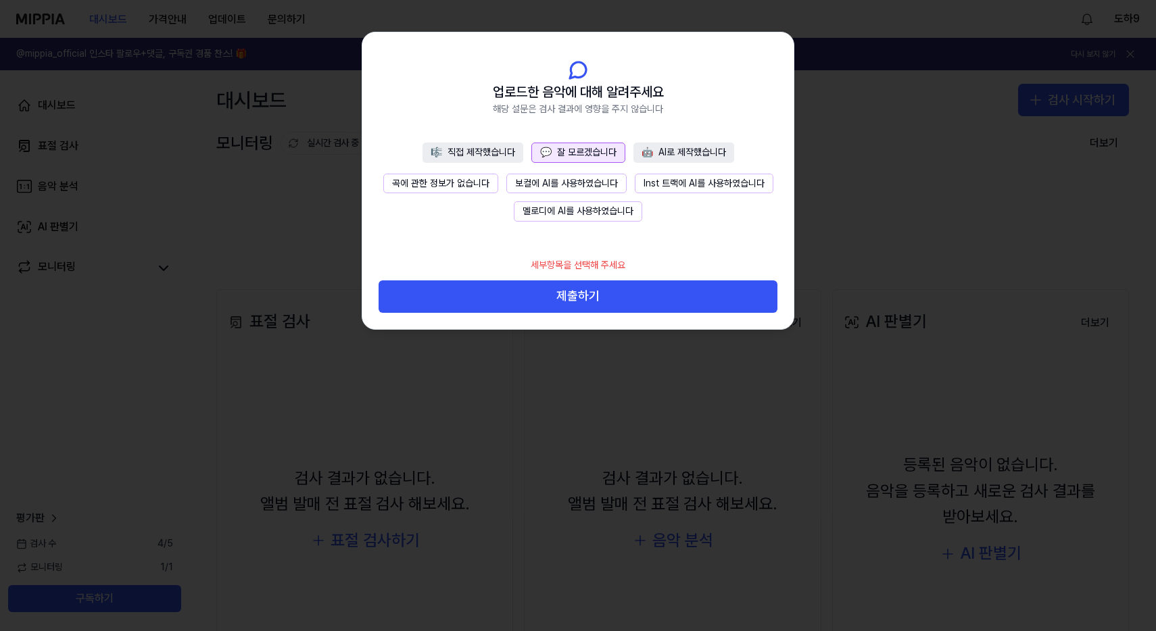
click at [459, 184] on button "곡에 관한 정보가 없습니다" at bounding box center [440, 184] width 115 height 20
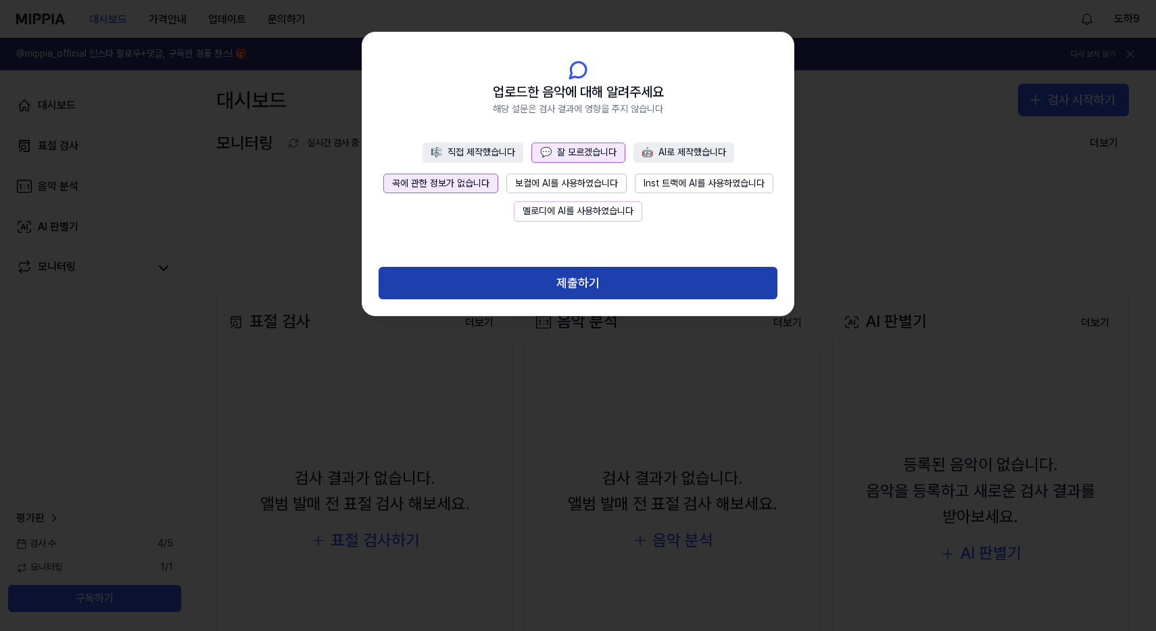
click at [514, 270] on button "제출하기" at bounding box center [577, 283] width 399 height 32
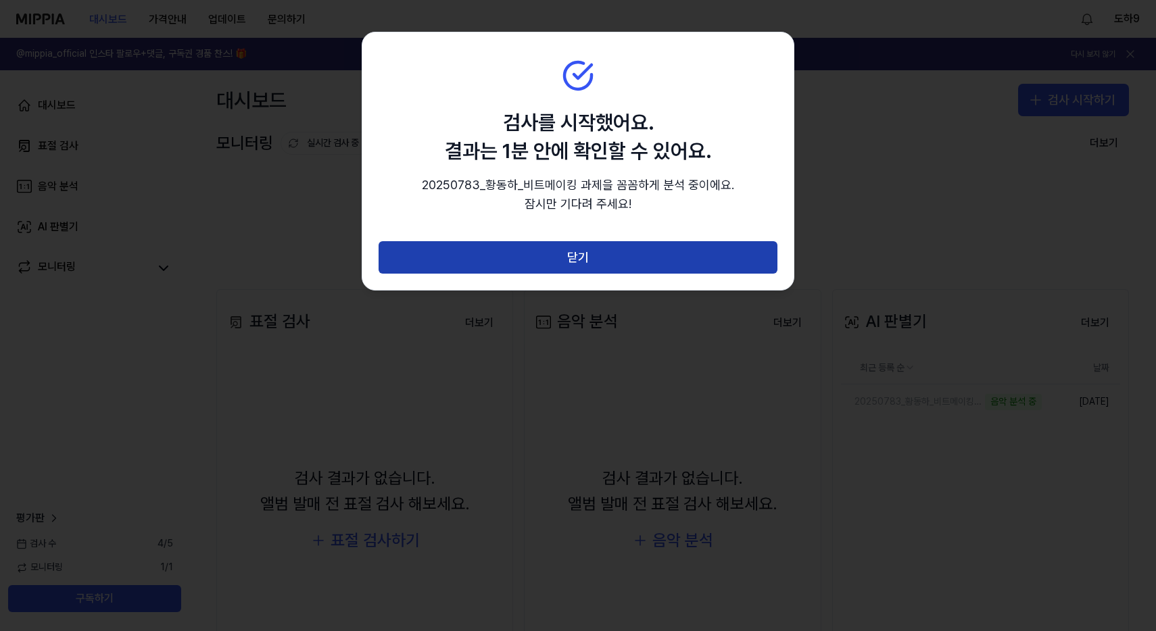
click at [578, 258] on button "닫기" at bounding box center [577, 257] width 399 height 32
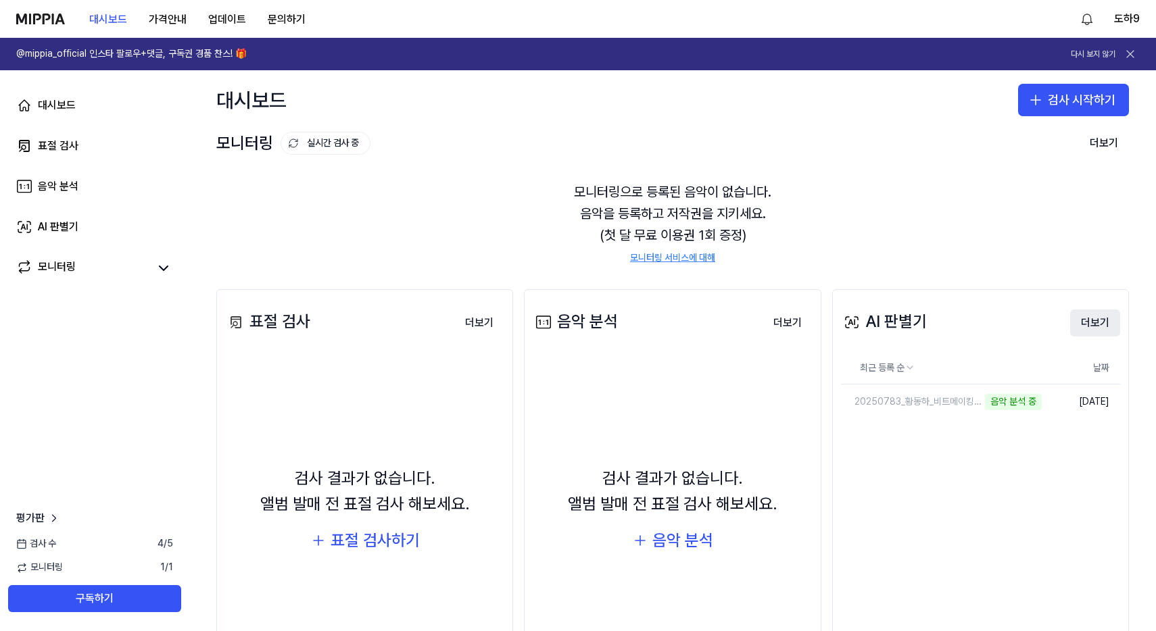
click at [1079, 322] on button "더보기" at bounding box center [1095, 323] width 50 height 27
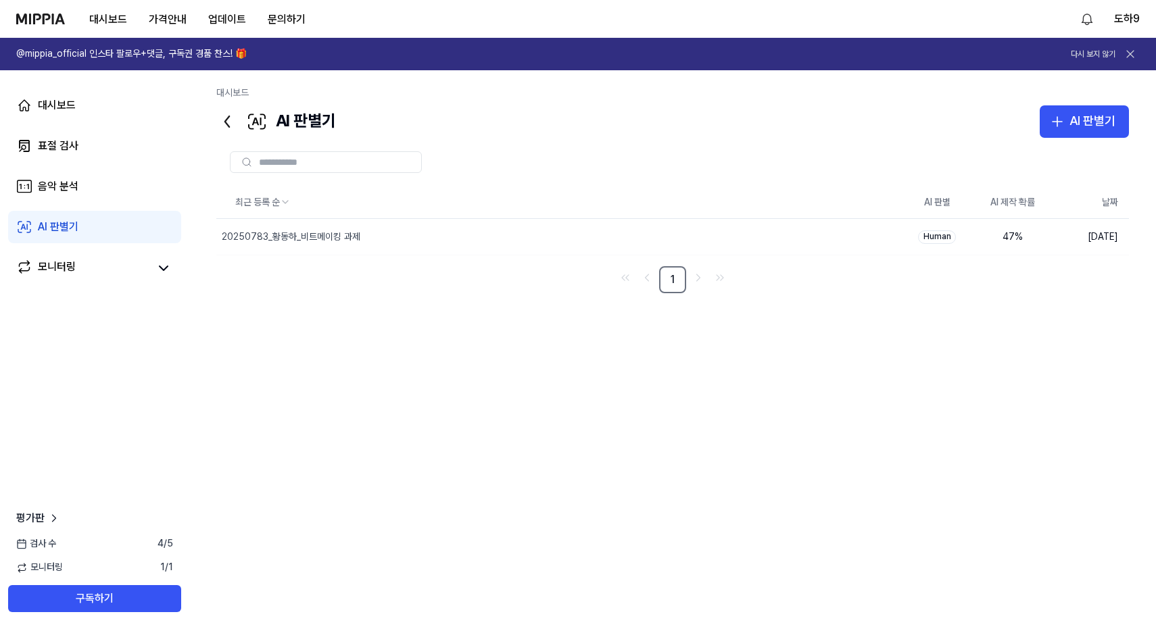
click at [1130, 56] on icon at bounding box center [1130, 54] width 14 height 14
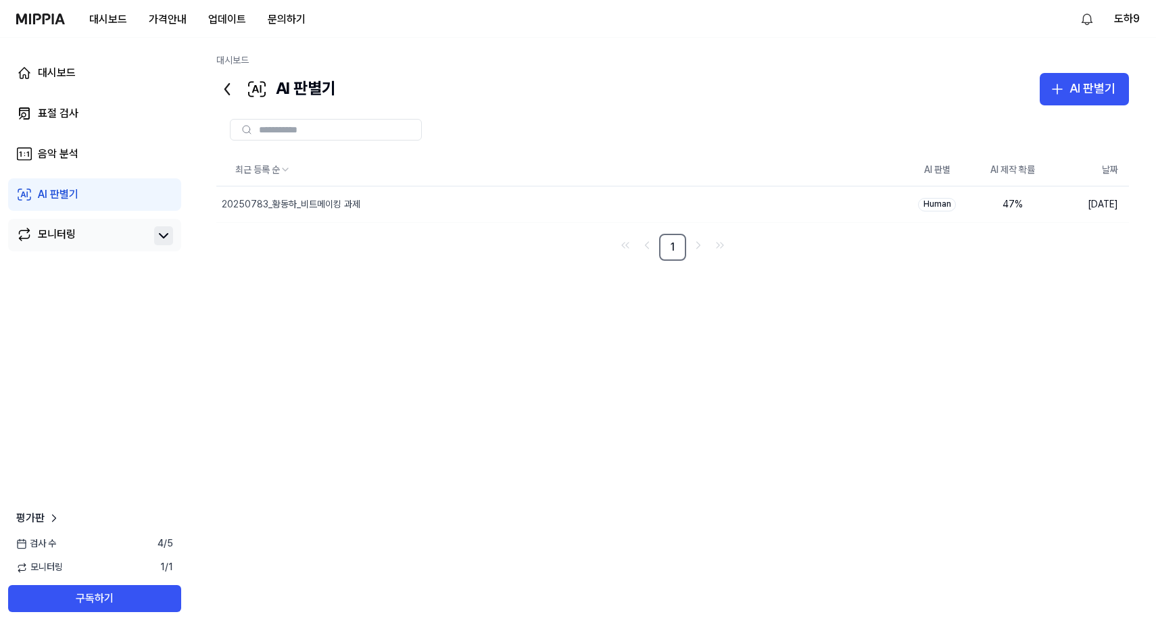
click at [165, 230] on icon at bounding box center [163, 236] width 16 height 16
click at [165, 237] on icon at bounding box center [163, 236] width 16 height 16
